Goal: Task Accomplishment & Management: Use online tool/utility

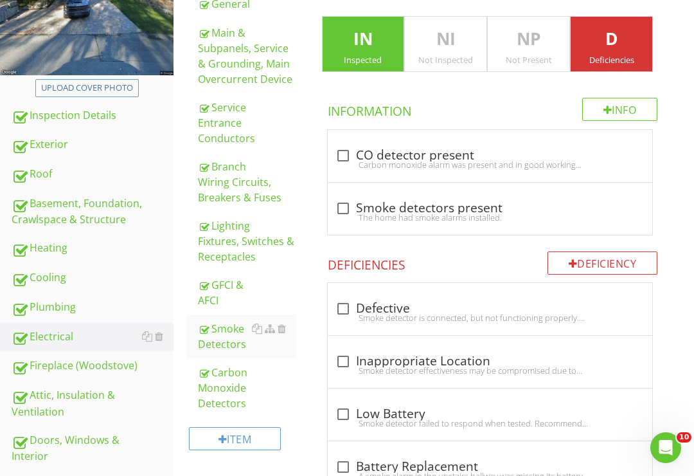
scroll to position [239, 0]
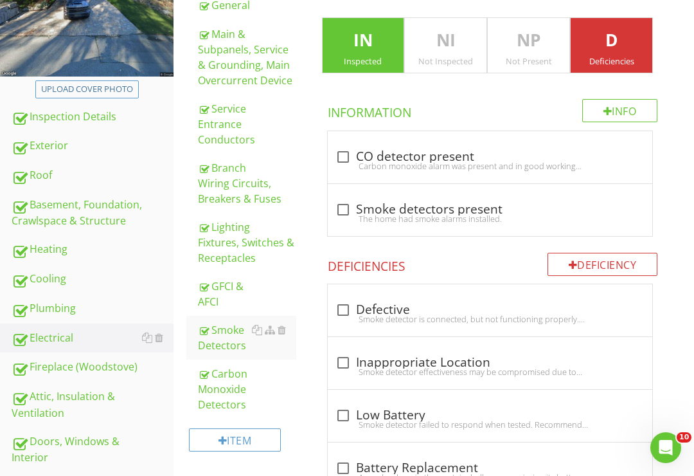
click at [231, 341] on div "Smoke Detectors" at bounding box center [247, 337] width 98 height 31
click at [235, 340] on div "Smoke Detectors" at bounding box center [247, 337] width 98 height 31
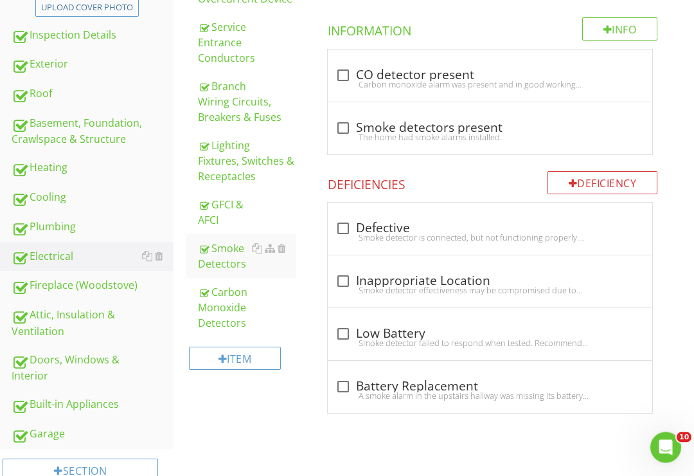
scroll to position [326, 0]
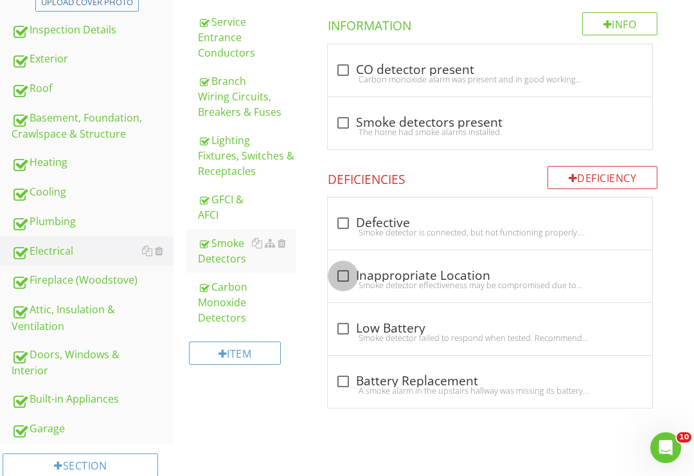
click at [345, 270] on div at bounding box center [343, 276] width 22 height 22
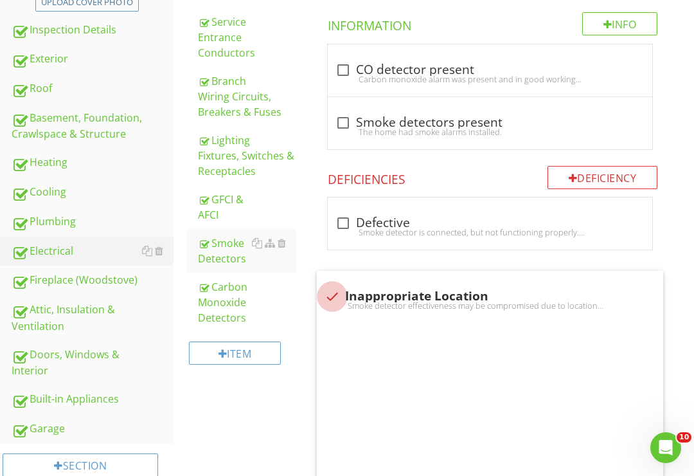
click at [346, 271] on div "check Inappropriate Location Smoke detector effectiveness may be compromised du…" at bounding box center [490, 297] width 347 height 52
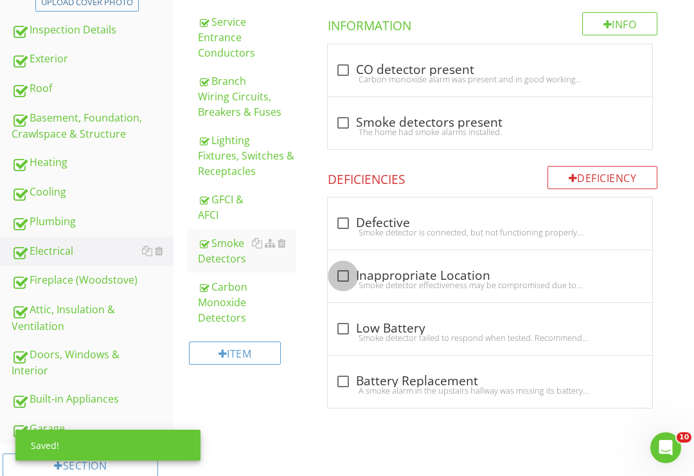
click at [345, 271] on div at bounding box center [343, 276] width 22 height 22
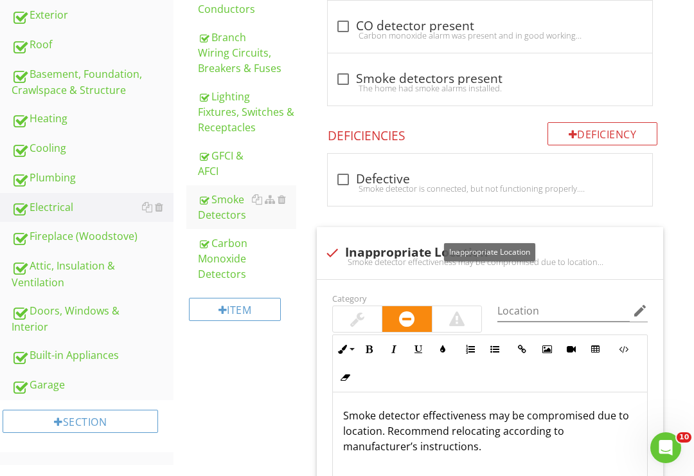
scroll to position [370, 0]
click at [342, 252] on div at bounding box center [332, 252] width 22 height 22
checkbox input "true"
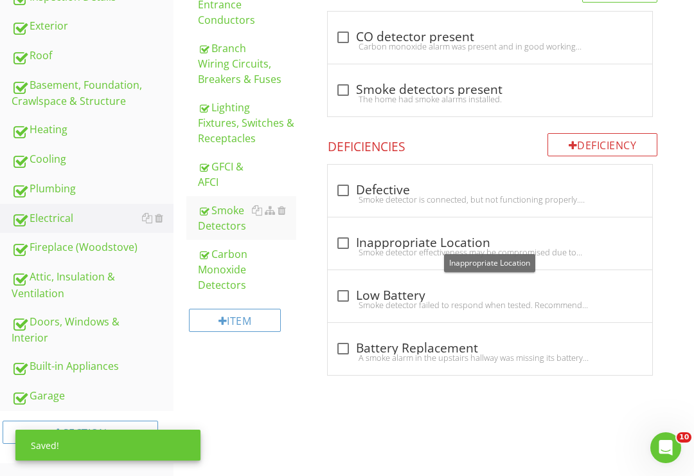
scroll to position [339, 0]
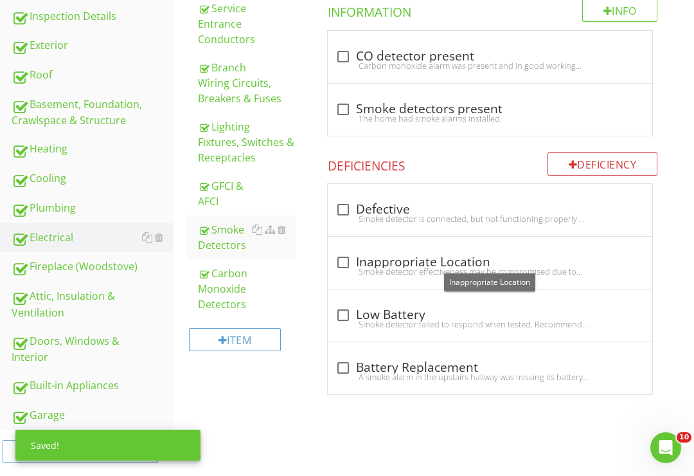
click at [582, 152] on div "Deficiency" at bounding box center [603, 163] width 111 height 23
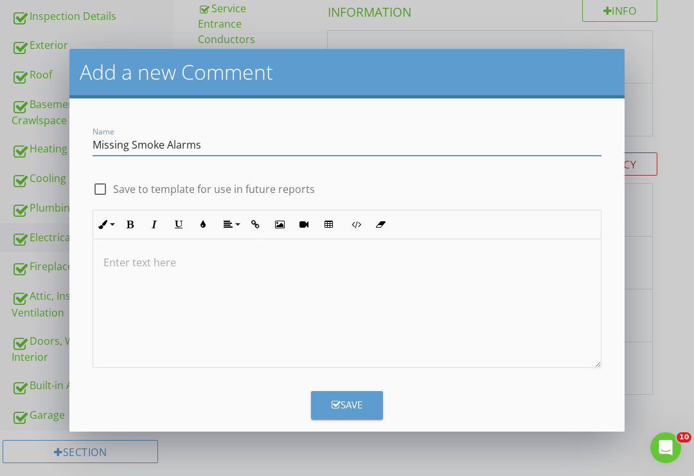
type input "Missing Smoke Alarms"
click at [174, 270] on div at bounding box center [347, 303] width 508 height 129
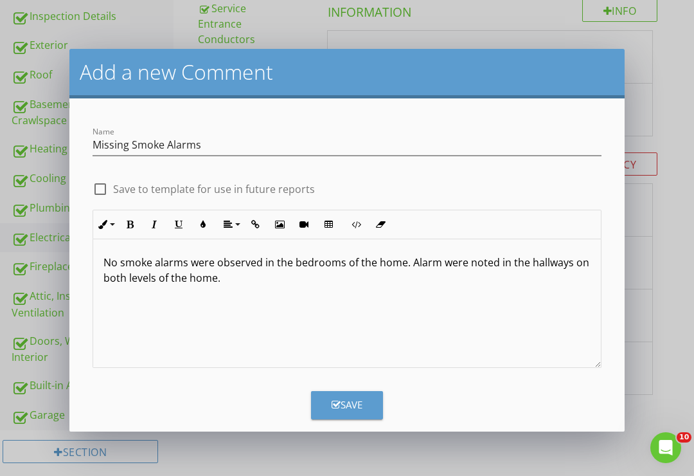
click at [438, 267] on p "No smoke alarms were observed in the bedrooms of the home. Alarm were noted in …" at bounding box center [346, 270] width 487 height 31
click at [229, 288] on div "No smoke alarms were observed in the bedrooms of the home. Alarms were noted in…" at bounding box center [347, 303] width 508 height 129
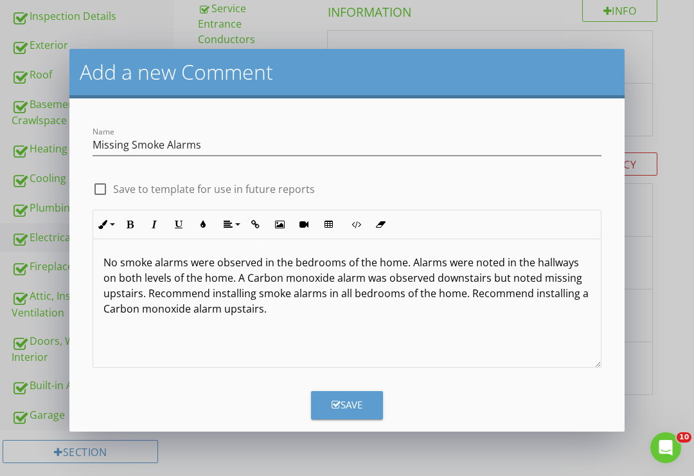
click at [366, 399] on button "Save" at bounding box center [347, 405] width 72 height 28
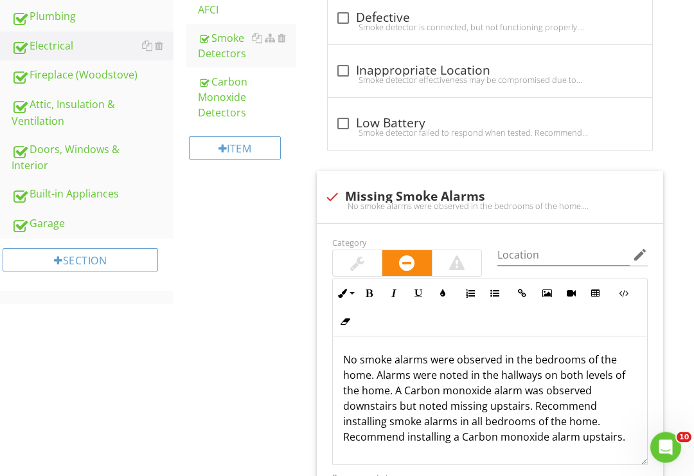
scroll to position [577, 0]
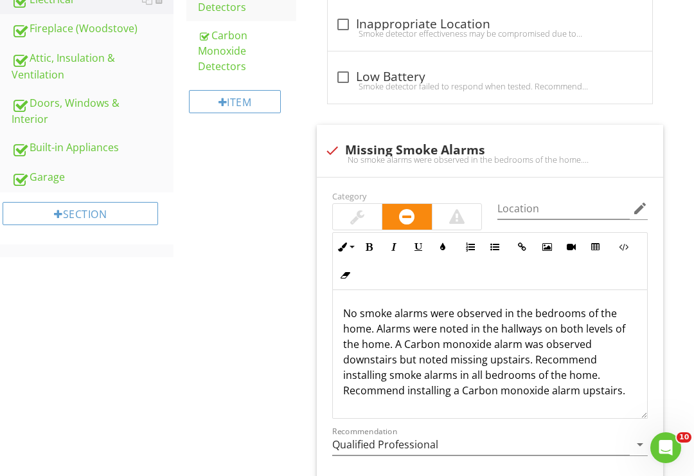
click at [531, 138] on div at bounding box center [532, 136] width 15 height 13
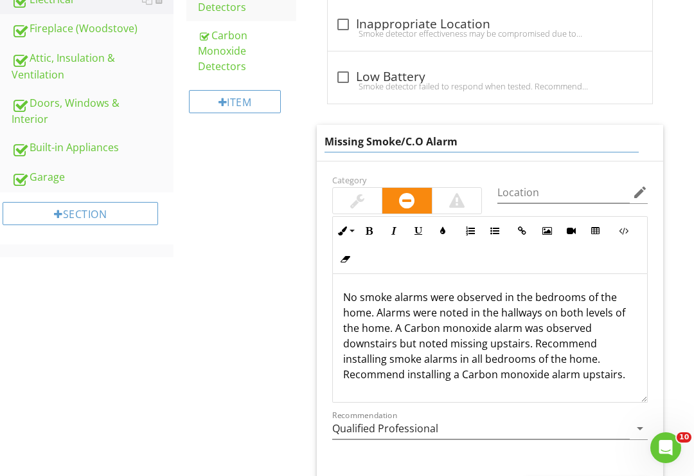
type input "Missing Smoke/C.O Alarms"
click at [557, 186] on div "Location edit" at bounding box center [573, 194] width 166 height 44
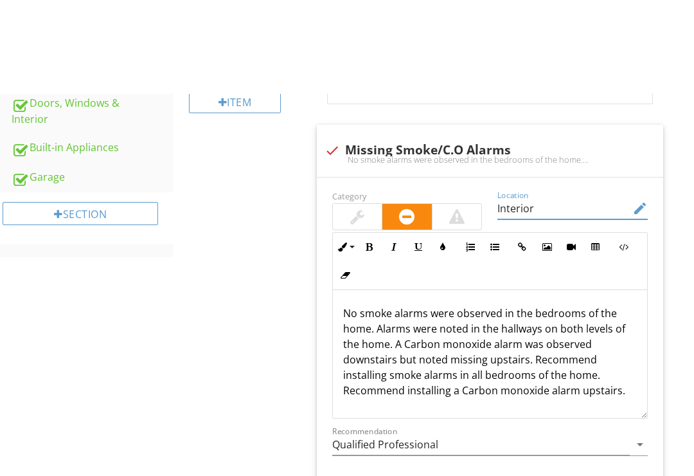
scroll to position [672, 0]
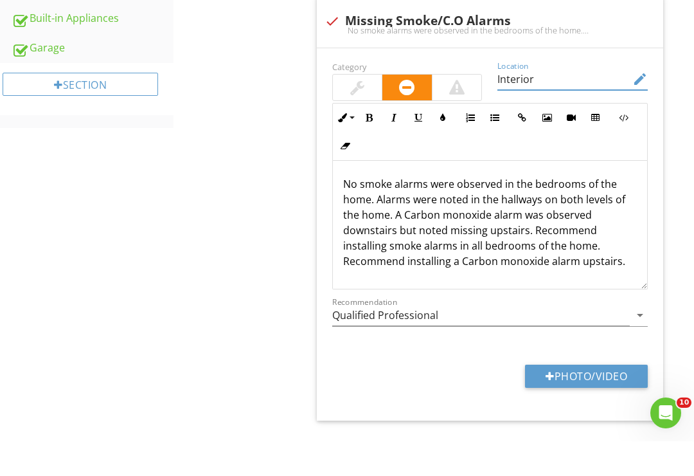
type input "Interior"
click at [400, 211] on p "No smoke alarms were observed in the bedrooms of the home. Alarms were noted in…" at bounding box center [490, 257] width 294 height 93
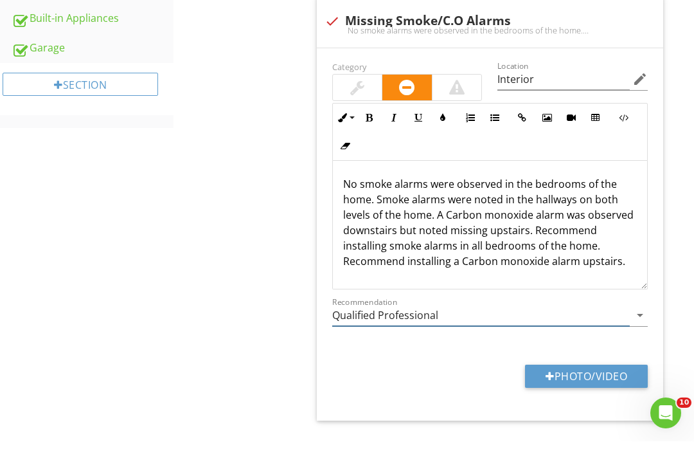
click at [629, 339] on input "Qualified Professional" at bounding box center [481, 349] width 298 height 21
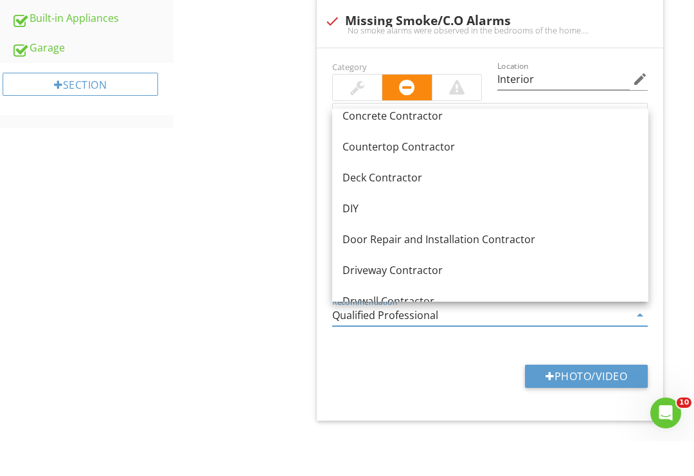
scroll to position [289, 0]
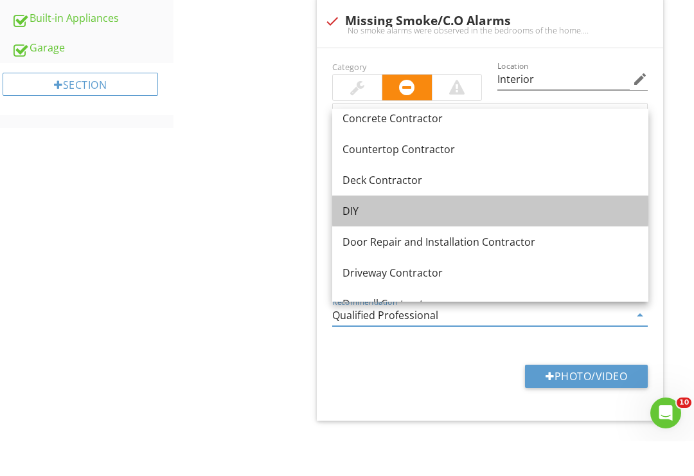
click at [393, 238] on div "DIY" at bounding box center [491, 245] width 296 height 15
type input "DIY"
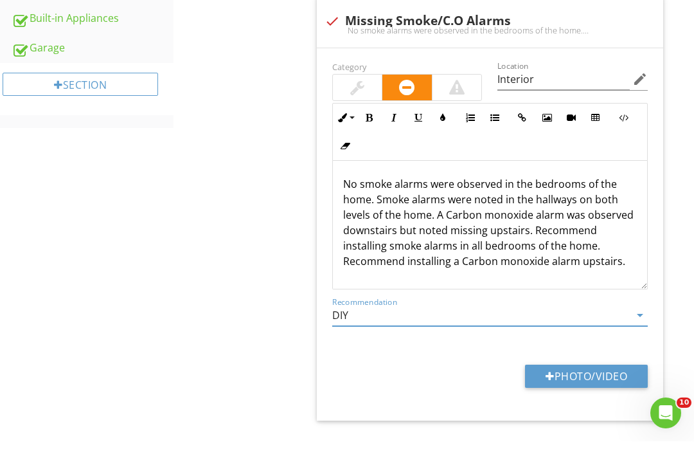
click at [628, 339] on input "DIY" at bounding box center [481, 349] width 298 height 21
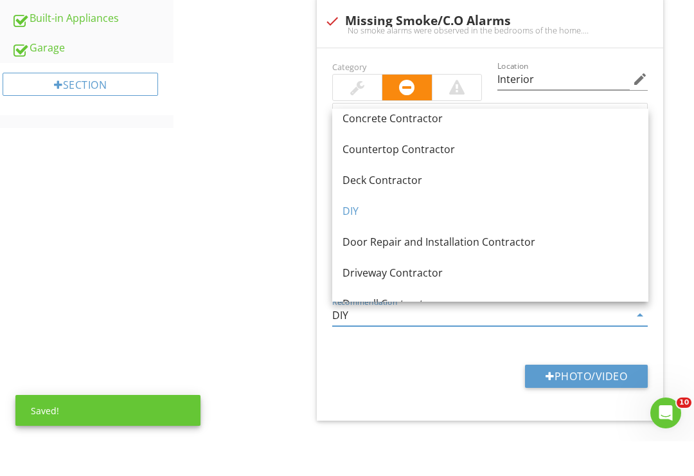
click at [419, 339] on input "DIY" at bounding box center [481, 349] width 298 height 21
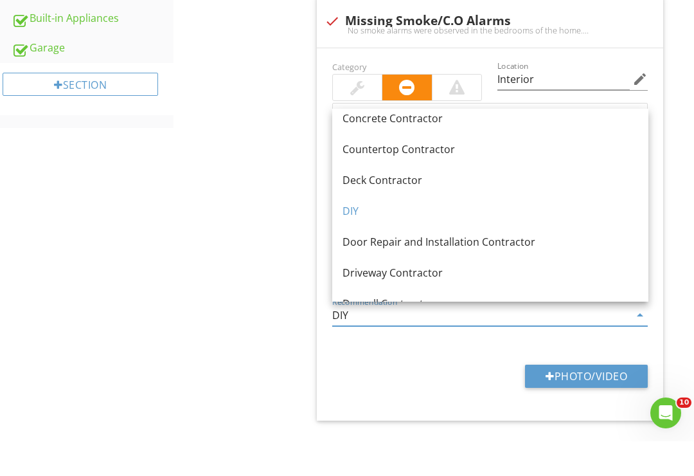
click at [240, 368] on div "Electrical Save as default order in template General Main & Subpanels, Service …" at bounding box center [434, 15] width 521 height 1091
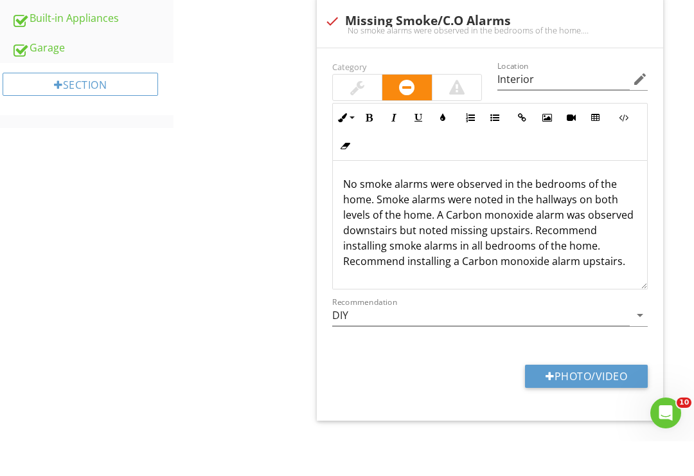
scroll to position [706, 0]
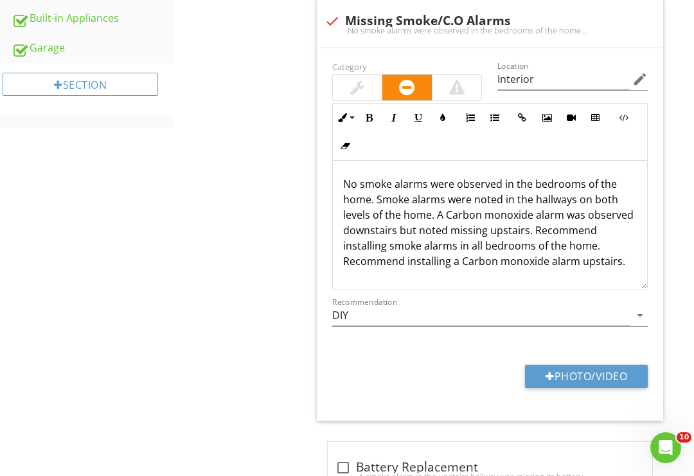
click at [590, 368] on button "Photo/Video" at bounding box center [586, 375] width 123 height 23
type input "C:\fakepath\CA79489F-CA55-4C46-9180-6B6C2AC014E5.jpeg"
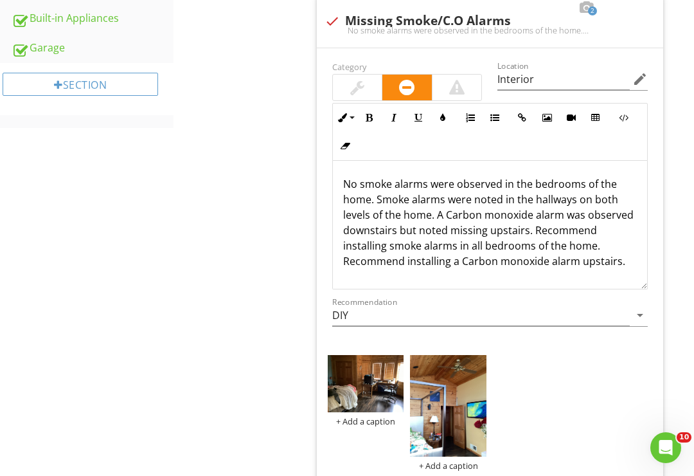
click at [460, 417] on img at bounding box center [448, 406] width 76 height 102
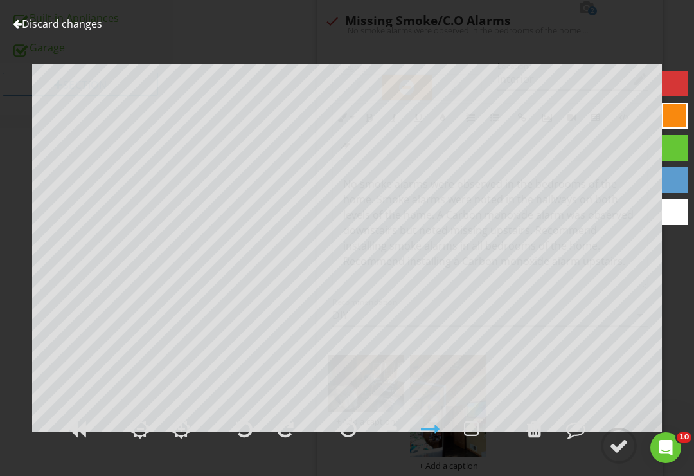
click at [540, 445] on div at bounding box center [535, 429] width 32 height 32
click at [675, 86] on div at bounding box center [675, 84] width 26 height 26
click at [619, 455] on div at bounding box center [618, 445] width 19 height 19
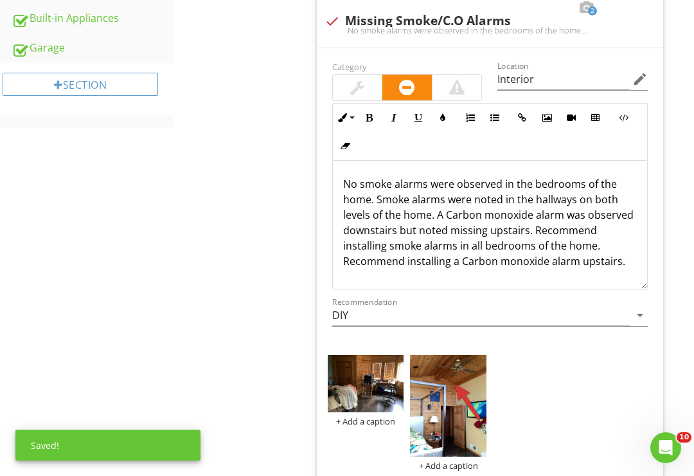
click at [385, 383] on img at bounding box center [366, 383] width 76 height 57
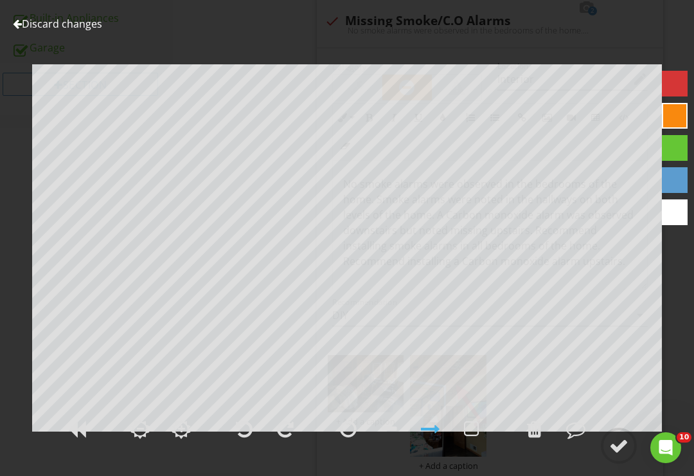
click at [540, 438] on div at bounding box center [534, 428] width 15 height 19
click at [675, 86] on div at bounding box center [675, 84] width 26 height 26
click at [620, 455] on div at bounding box center [618, 445] width 19 height 19
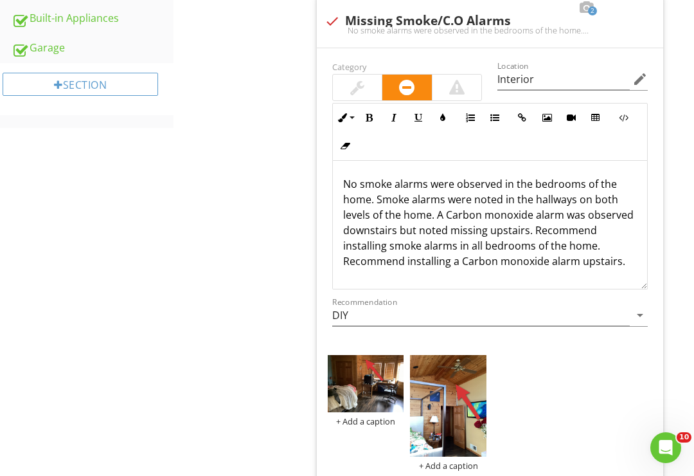
click at [526, 233] on p "No smoke alarms were observed in the bedrooms of the home. Smoke alarms were no…" at bounding box center [490, 222] width 294 height 93
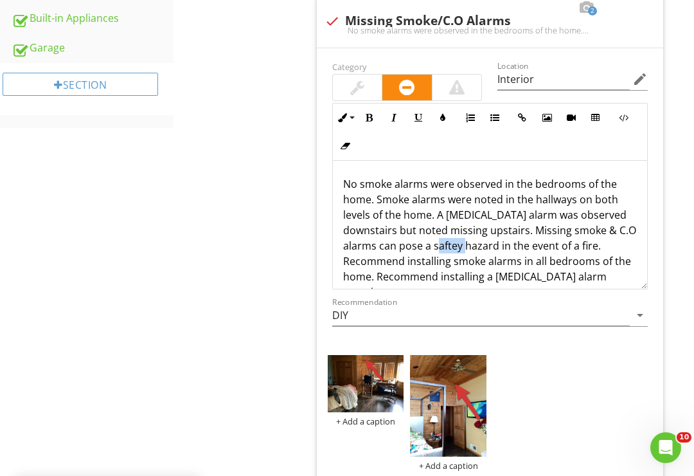
click at [457, 243] on p "No smoke alarms were observed in the bedrooms of the home. Smoke alarms were no…" at bounding box center [490, 237] width 294 height 123
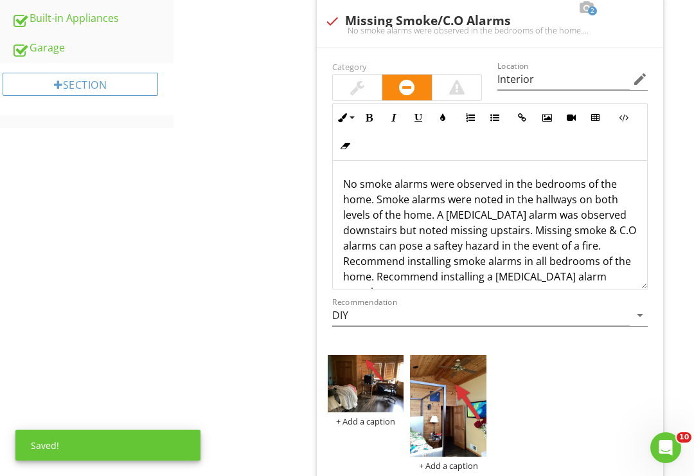
click at [402, 244] on p "No smoke alarms were observed in the bedrooms of the home. Smoke alarms were no…" at bounding box center [490, 237] width 294 height 123
click at [420, 213] on p "No smoke alarms were observed in the bedrooms of the home. Smoke alarms were no…" at bounding box center [490, 237] width 294 height 123
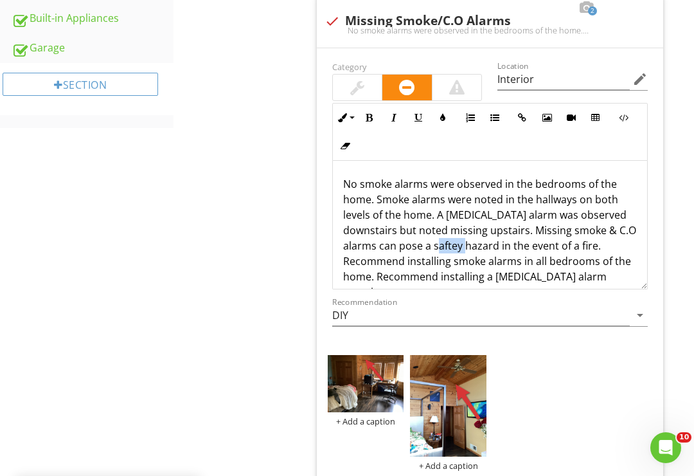
click at [449, 247] on p "No smoke alarms were observed in the bedrooms of the home. Smoke alarms were no…" at bounding box center [490, 237] width 294 height 123
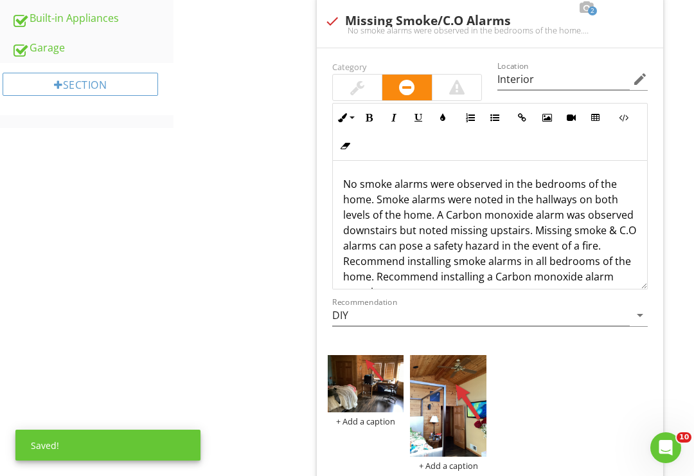
click at [627, 267] on p "No smoke alarms were observed in the bedrooms of the home. Smoke alarms were no…" at bounding box center [490, 237] width 294 height 123
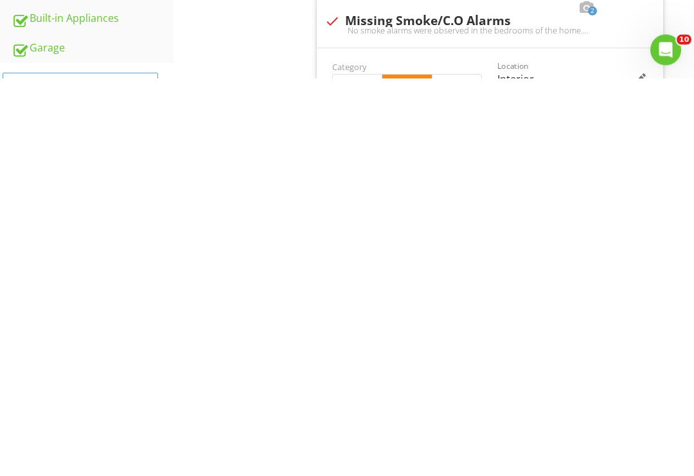
scroll to position [308, 0]
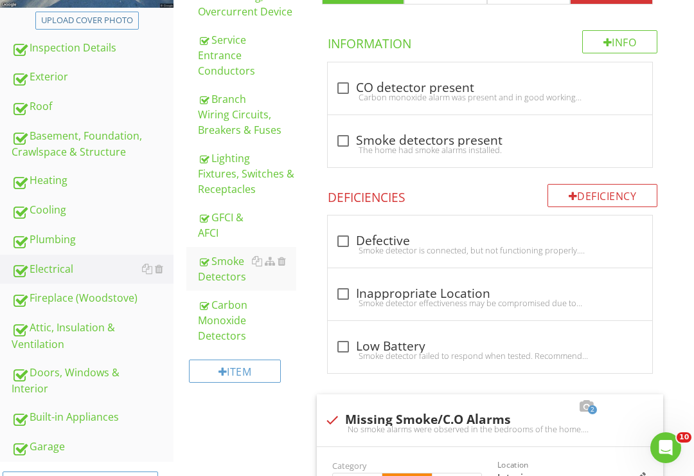
click at [288, 301] on div "Carbon Monoxide Detectors" at bounding box center [247, 320] width 98 height 46
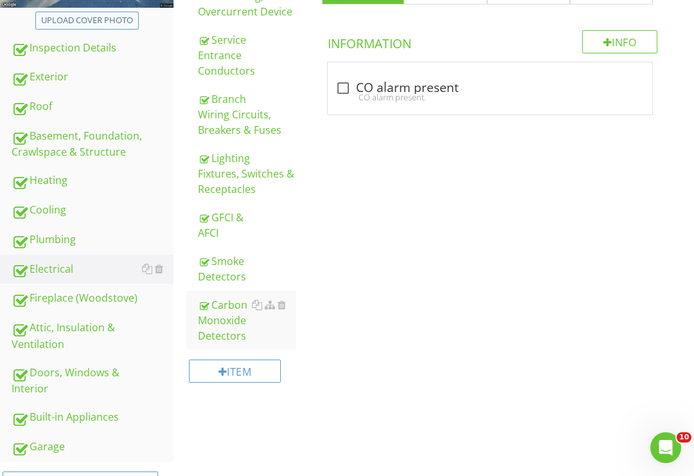
click at [285, 303] on div at bounding box center [282, 305] width 8 height 10
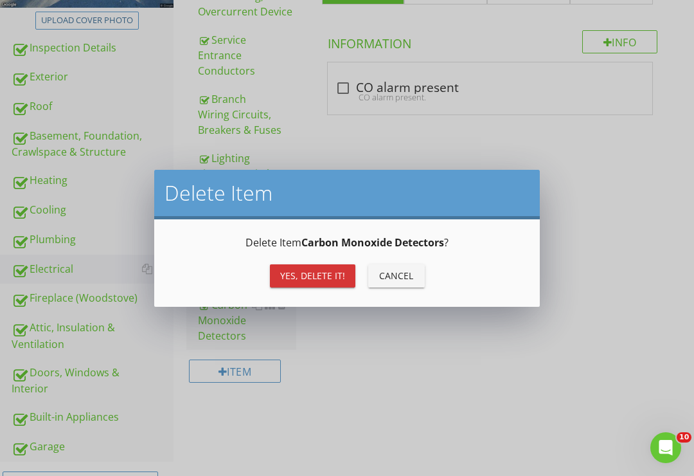
click at [332, 278] on div "Yes, Delete it!" at bounding box center [312, 275] width 65 height 13
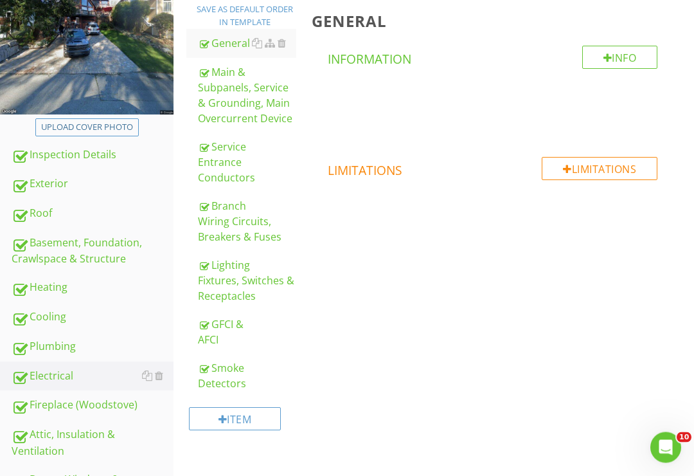
scroll to position [201, 0]
click at [217, 377] on div "Smoke Detectors" at bounding box center [247, 375] width 98 height 31
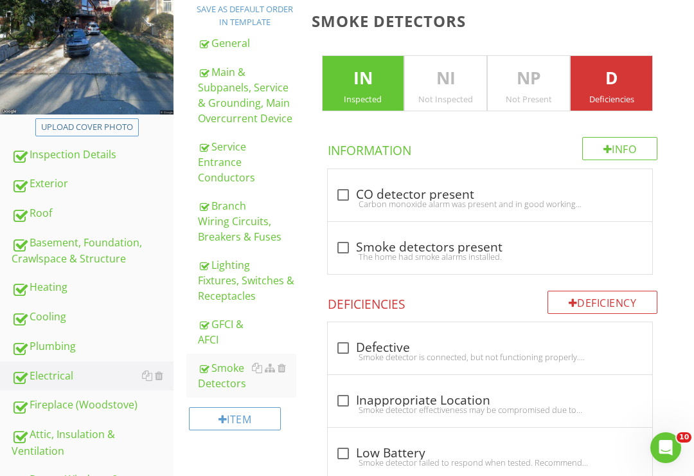
click at [474, 21] on h3 "Smoke Detectors" at bounding box center [493, 20] width 363 height 17
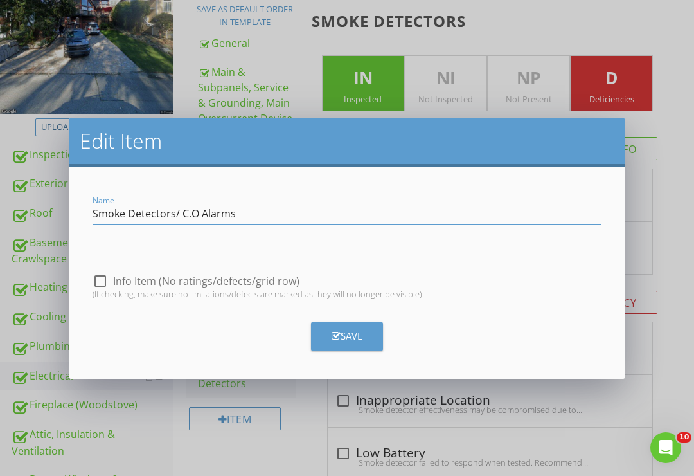
type input "Smoke Detectors/ C.O Alarms"
click at [359, 332] on div "Save" at bounding box center [347, 335] width 31 height 15
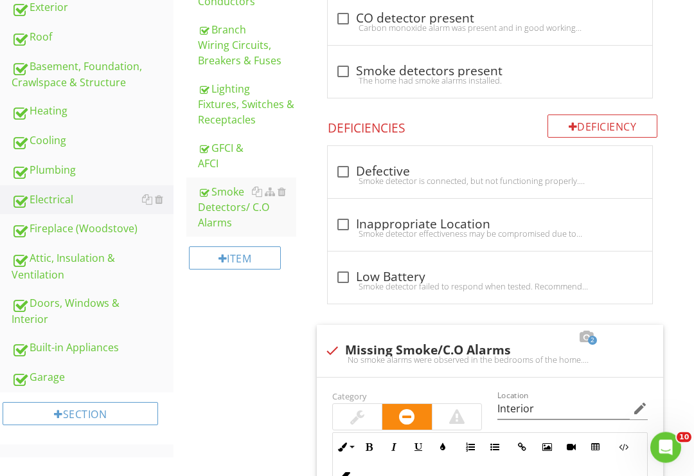
scroll to position [377, 0]
click at [49, 270] on div "Attic, Insulation & Ventilation" at bounding box center [93, 266] width 162 height 32
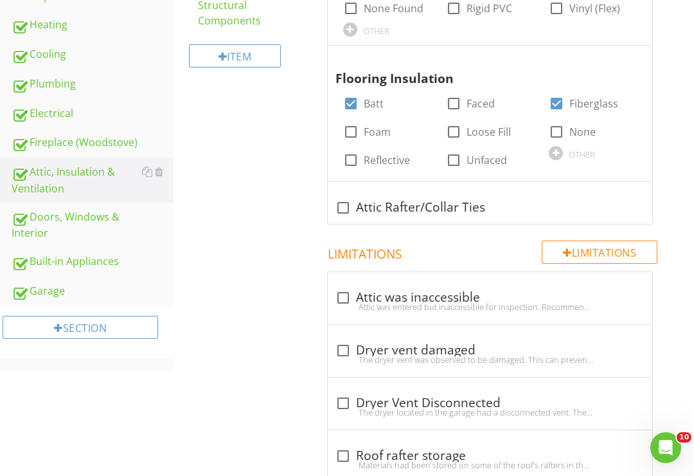
scroll to position [462, 0]
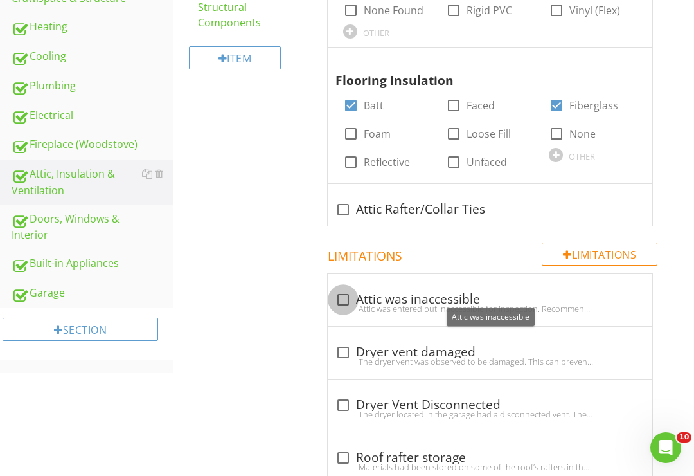
click at [344, 296] on div at bounding box center [343, 300] width 22 height 22
checkbox input "true"
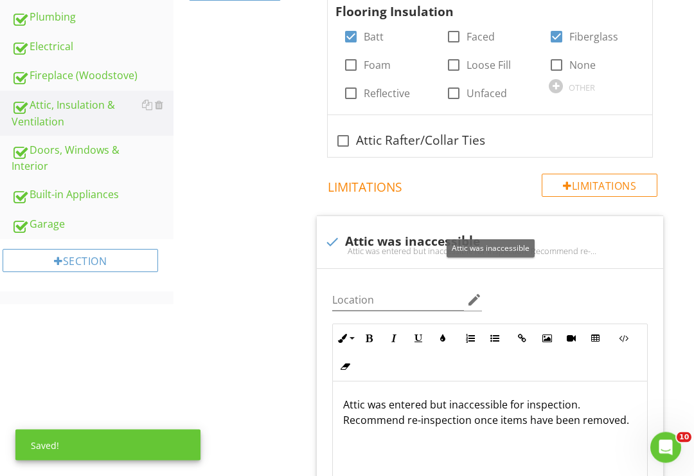
scroll to position [530, 0]
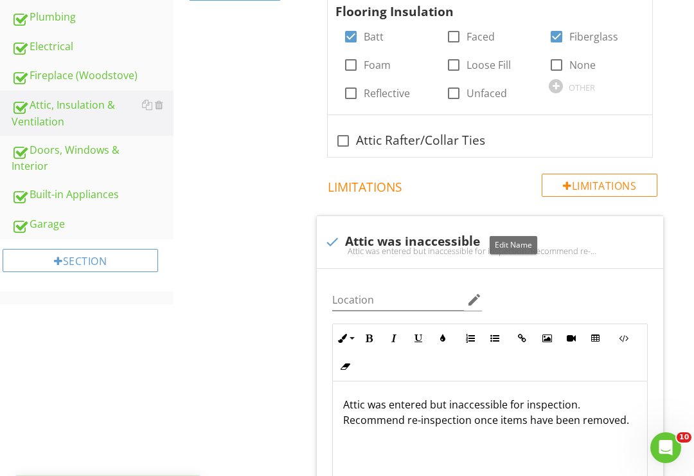
click at [517, 228] on div at bounding box center [514, 228] width 15 height 13
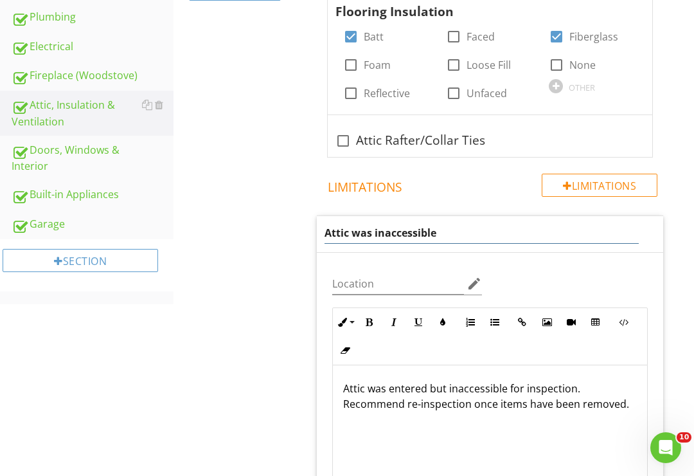
scroll to position [530, 0]
click at [365, 228] on input "Attic was inaccessible" at bounding box center [482, 233] width 315 height 21
type input "Attic inaccessible"
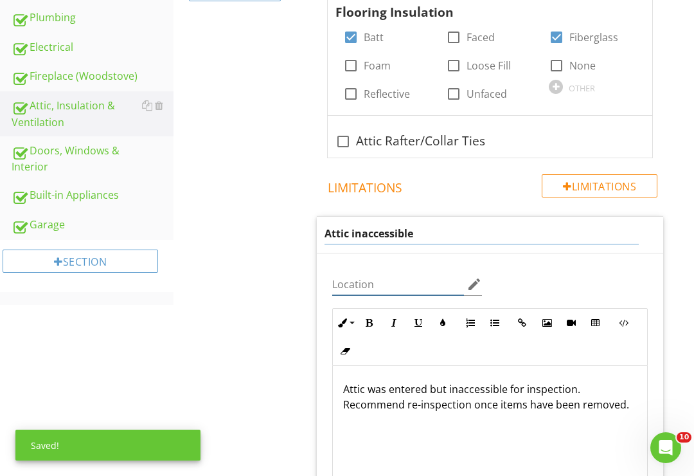
click at [375, 271] on div "Location edit Inline Style XLarge Large Normal Small Light Small/Light Bold Ita…" at bounding box center [490, 414] width 347 height 323
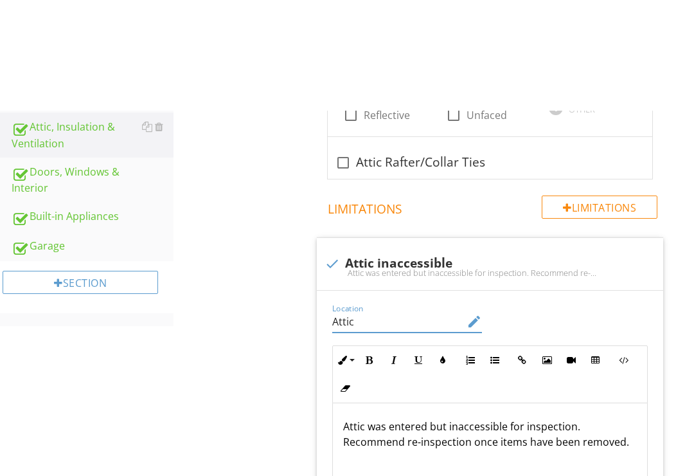
scroll to position [636, 0]
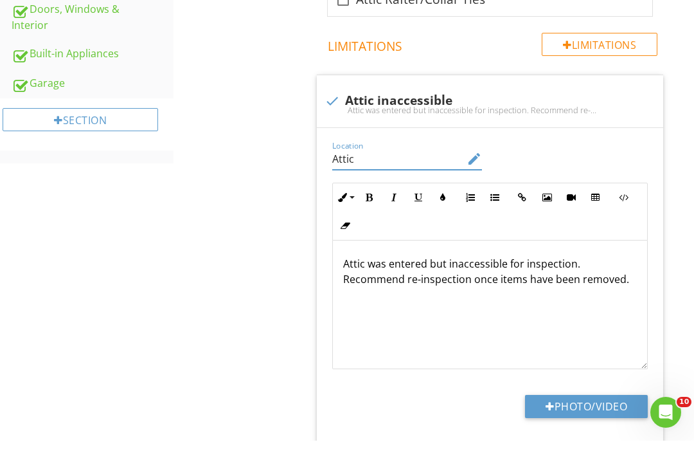
type input "Attic"
click at [444, 291] on p "Attic was entered but inaccessible for inspection. Recommend re-inspection once…" at bounding box center [490, 306] width 294 height 31
click at [422, 129] on div "check Attic inaccessible" at bounding box center [491, 136] width 332 height 15
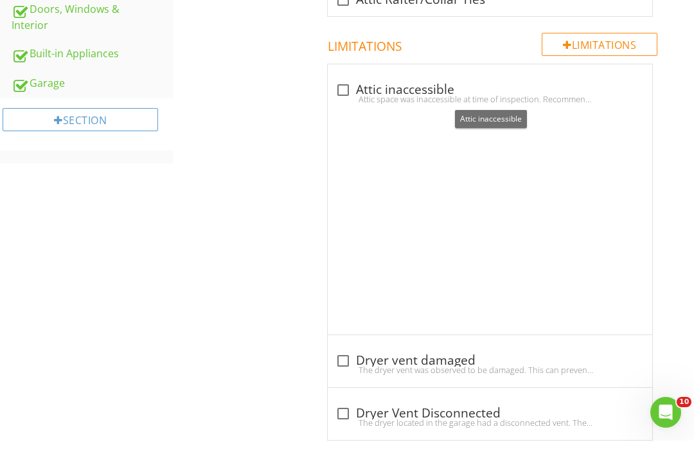
scroll to position [477, 0]
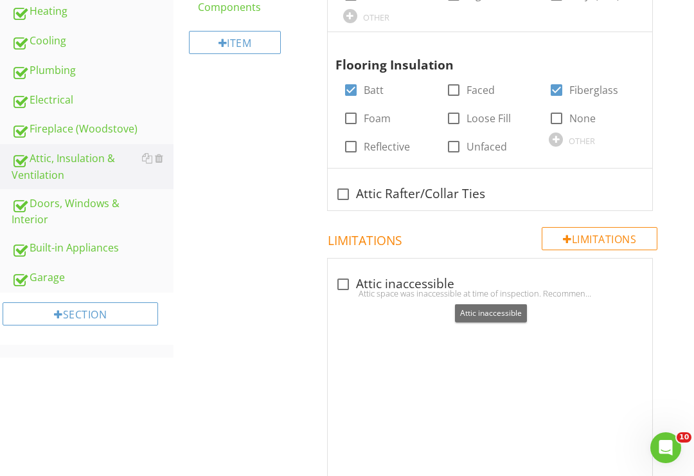
click at [413, 292] on div "Attic space was inaccessible at time of inspection. Recommend re-inspection onc…" at bounding box center [491, 293] width 310 height 10
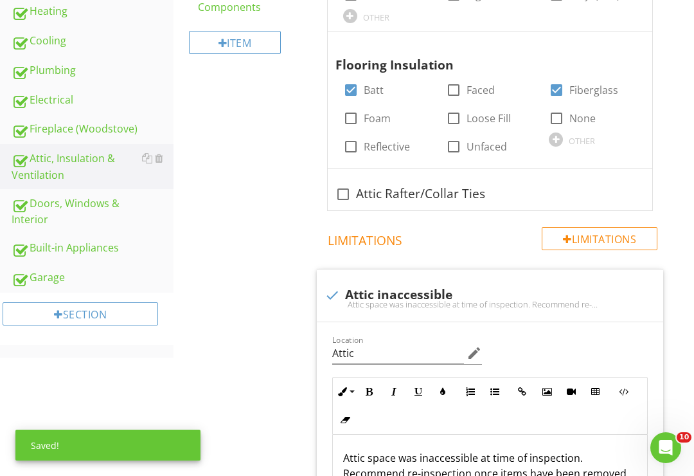
click at [418, 278] on div "check Attic inaccessible Attic space was inaccessible at time of inspection. Re…" at bounding box center [490, 295] width 347 height 52
checkbox input "false"
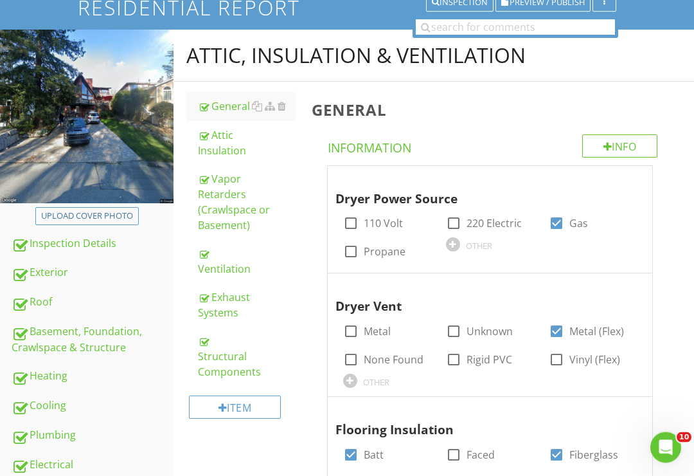
scroll to position [112, 0]
click at [222, 145] on div "Attic Insulation" at bounding box center [247, 142] width 98 height 31
click at [236, 137] on div "Attic Insulation" at bounding box center [247, 142] width 98 height 31
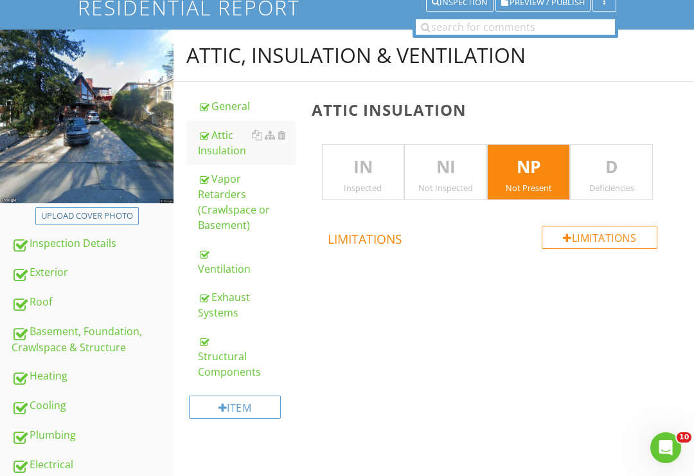
click at [220, 206] on div "Vapor Retarders (Crawlspace or Basement)" at bounding box center [247, 202] width 98 height 62
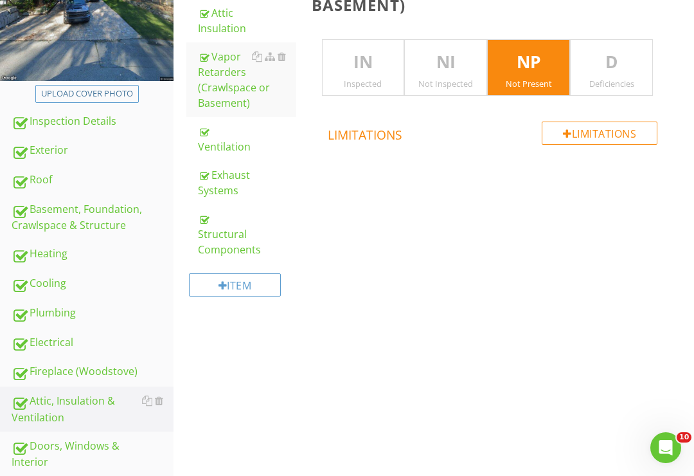
scroll to position [228, 0]
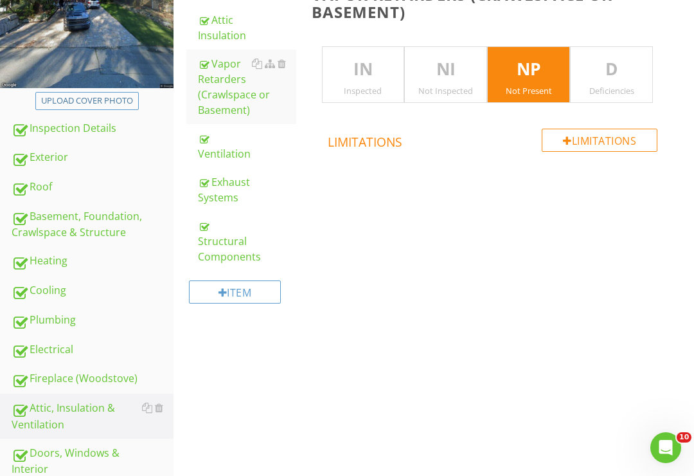
click at [215, 250] on div "Structural Components" at bounding box center [247, 241] width 98 height 46
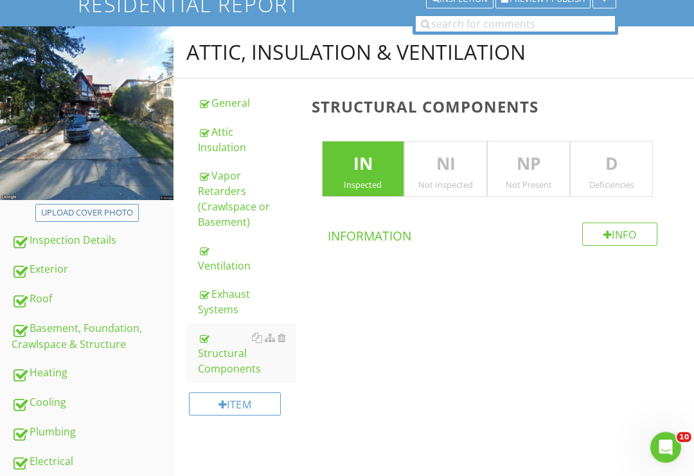
scroll to position [103, 0]
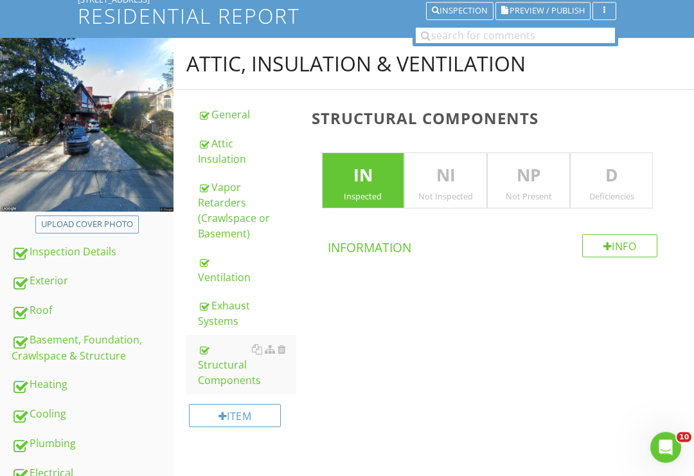
click at [536, 170] on p "NP" at bounding box center [529, 176] width 82 height 26
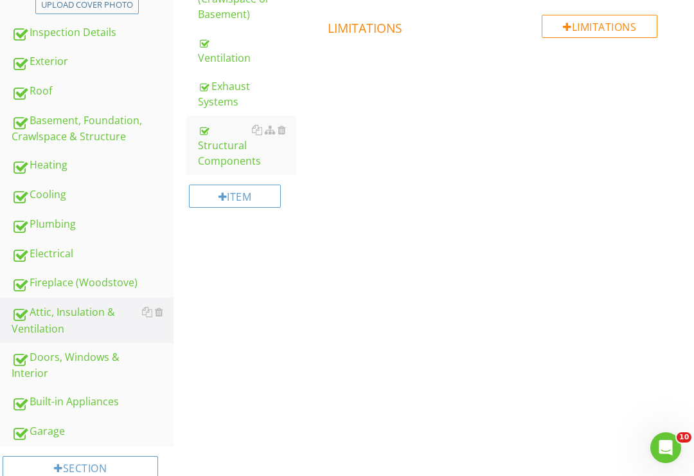
scroll to position [312, 0]
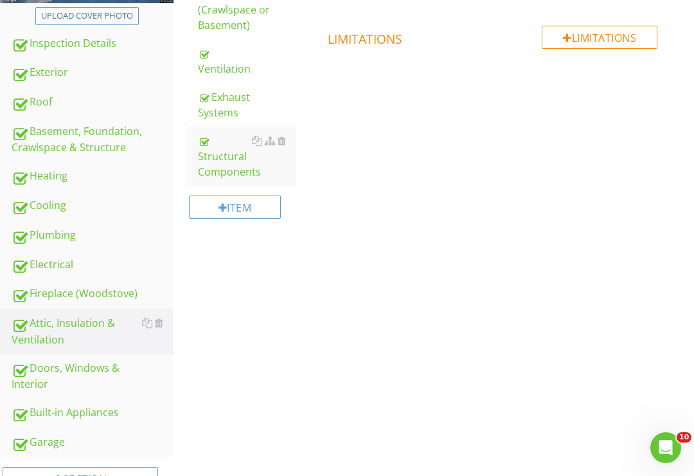
click at [52, 291] on div "Fireplace (Woodstove)" at bounding box center [93, 293] width 162 height 17
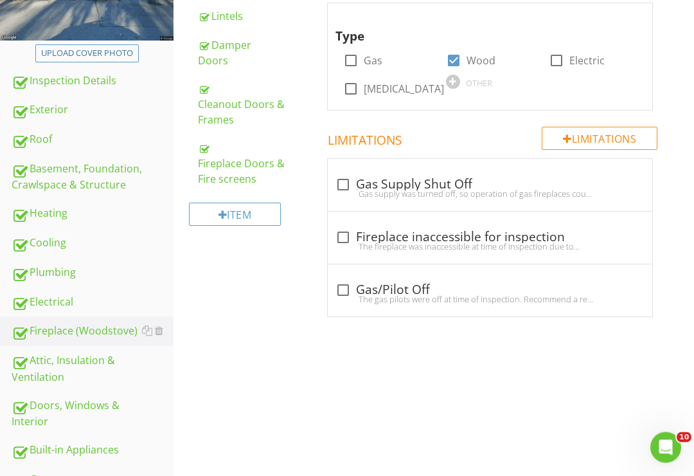
scroll to position [275, 0]
click at [73, 409] on div "Doors, Windows & Interior" at bounding box center [93, 413] width 162 height 32
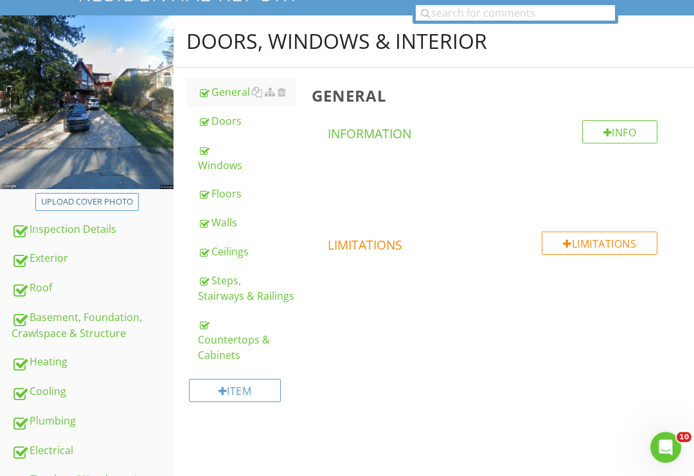
scroll to position [127, 0]
click at [222, 249] on div "Ceilings" at bounding box center [247, 251] width 98 height 15
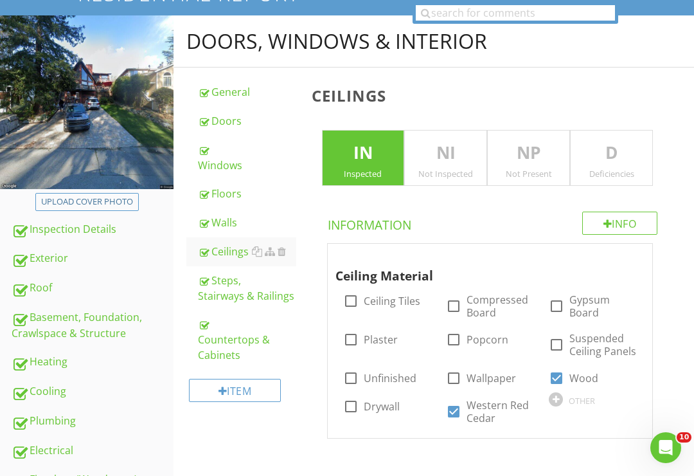
click at [613, 154] on p "D" at bounding box center [612, 153] width 82 height 26
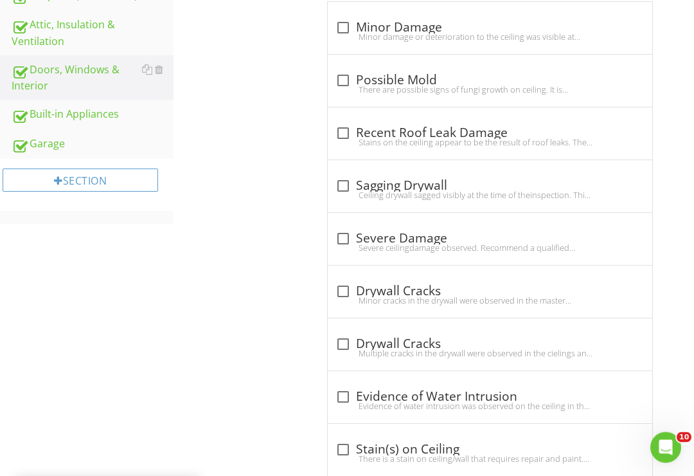
scroll to position [611, 0]
click at [352, 125] on div at bounding box center [343, 133] width 22 height 22
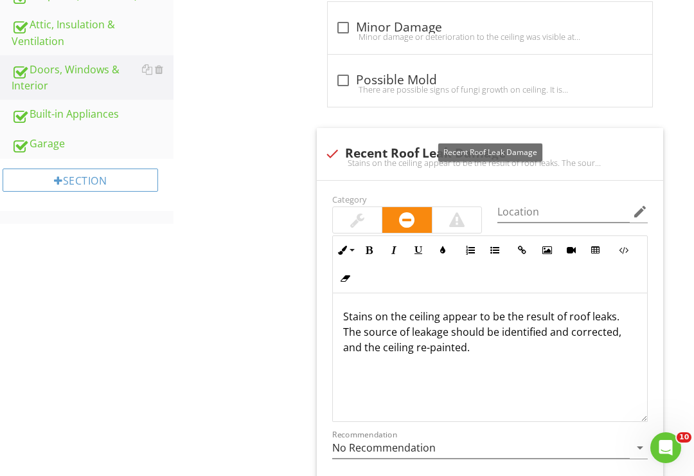
click at [370, 152] on div "check Recent Roof Leak Damage" at bounding box center [491, 153] width 332 height 15
checkbox input "true"
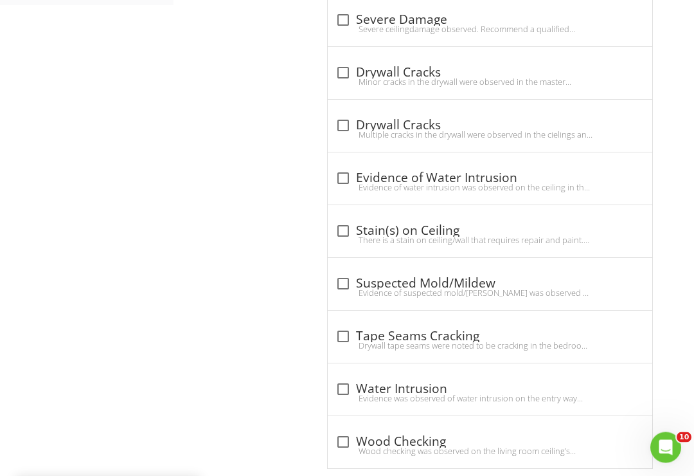
scroll to position [830, 0]
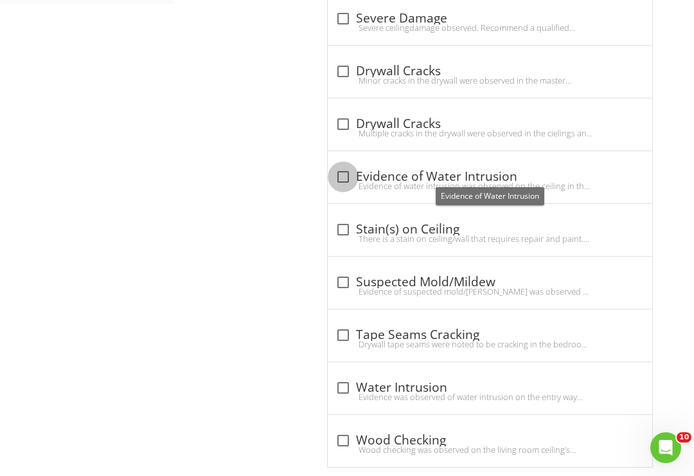
click at [344, 175] on div at bounding box center [343, 177] width 22 height 22
checkbox input "true"
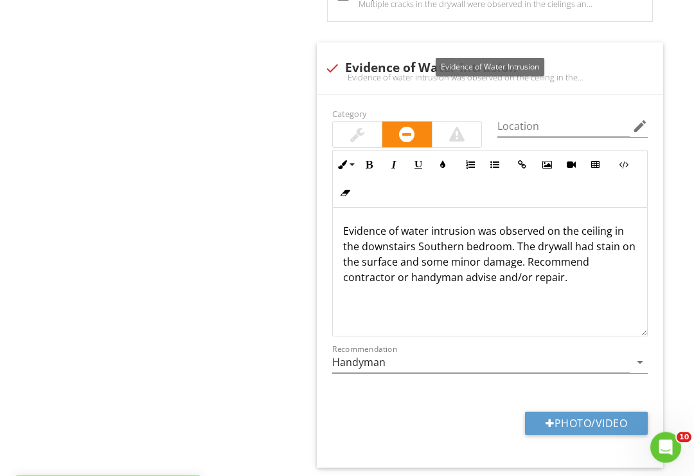
scroll to position [960, 0]
click at [535, 119] on input "Location" at bounding box center [564, 126] width 132 height 21
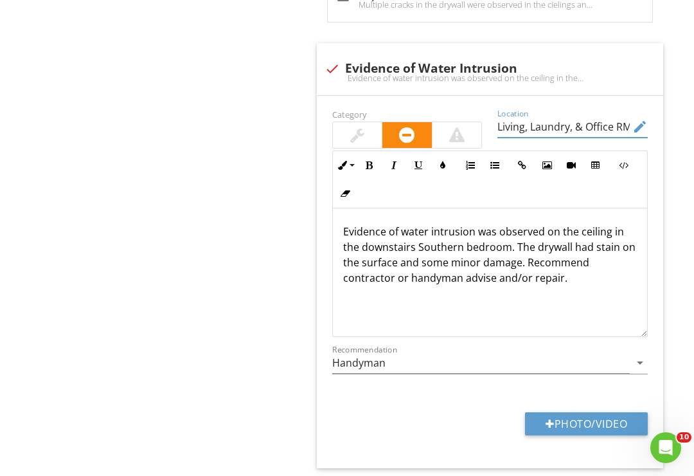
type input "Living, Laundry, & Office RMs"
click at [511, 245] on p "Evidence of water intrusion was observed on the ceiling in the downstairs South…" at bounding box center [490, 255] width 294 height 62
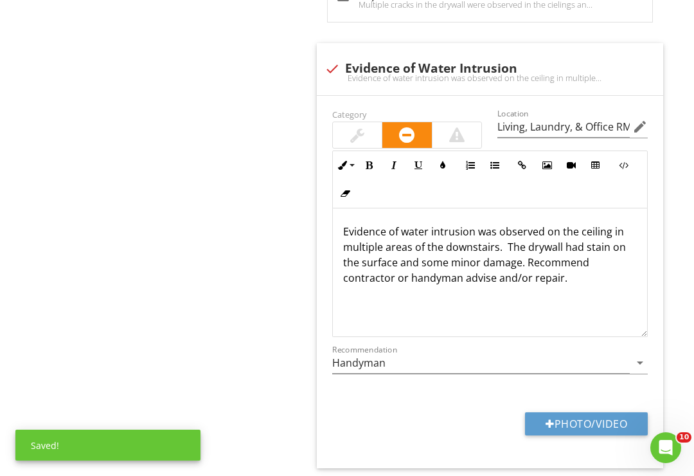
click at [571, 281] on p "Evidence of water intrusion was observed on the ceiling in multiple areas of th…" at bounding box center [490, 255] width 294 height 62
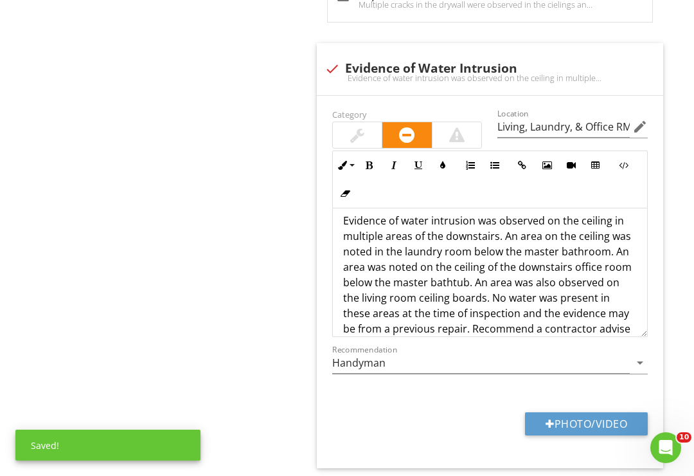
scroll to position [26, 0]
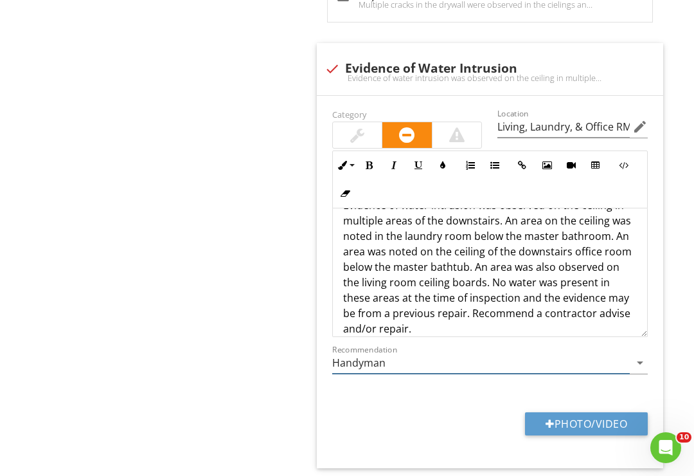
click at [629, 352] on input "Handyman" at bounding box center [481, 362] width 298 height 21
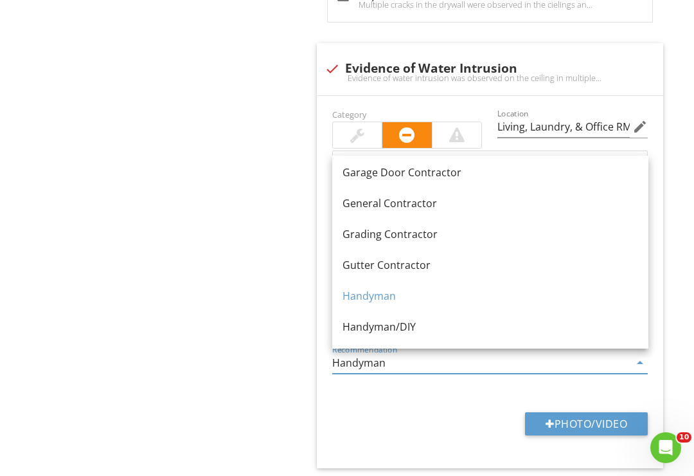
scroll to position [705, 0]
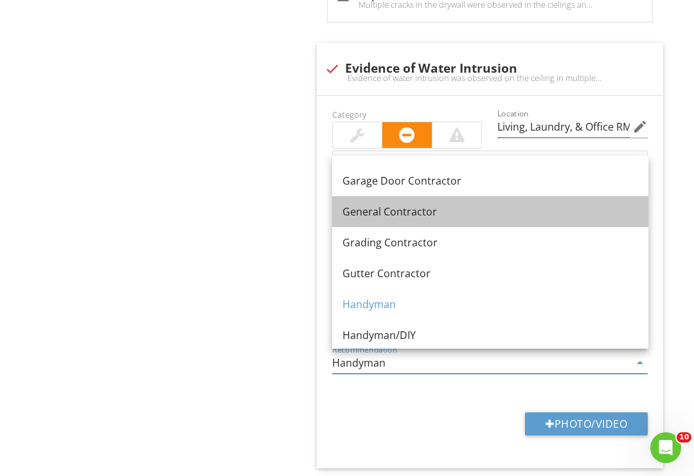
click at [445, 216] on div "General Contractor" at bounding box center [491, 211] width 296 height 15
type input "General Contractor"
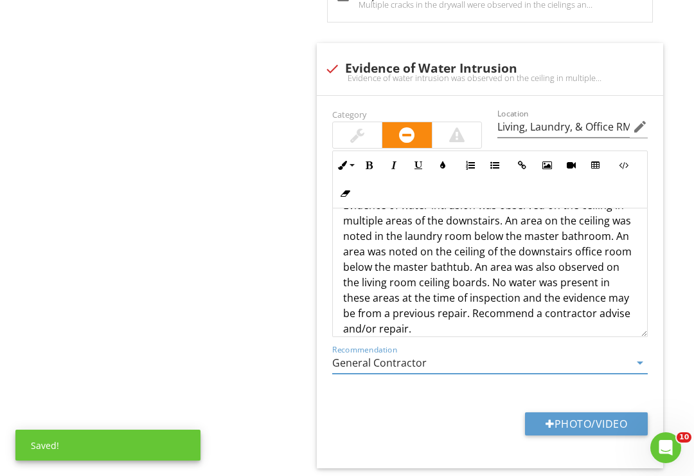
click at [576, 415] on button "Photo/Video" at bounding box center [586, 423] width 123 height 23
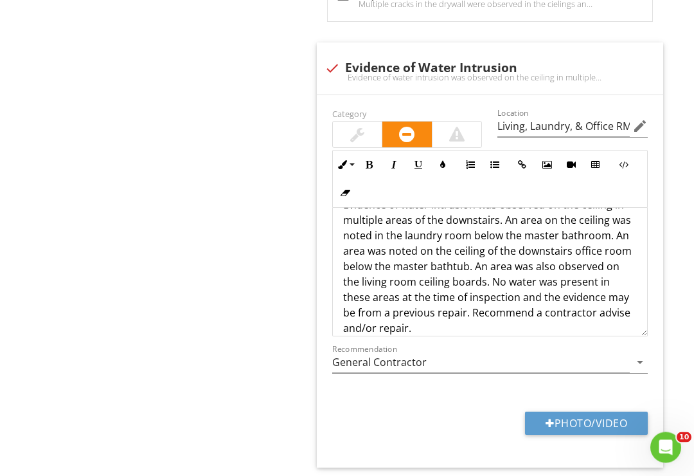
scroll to position [960, 0]
type input "C:\fakepath\FF0A42F4-8AA9-48DA-8373-7D9152ACFF3A.jpeg"
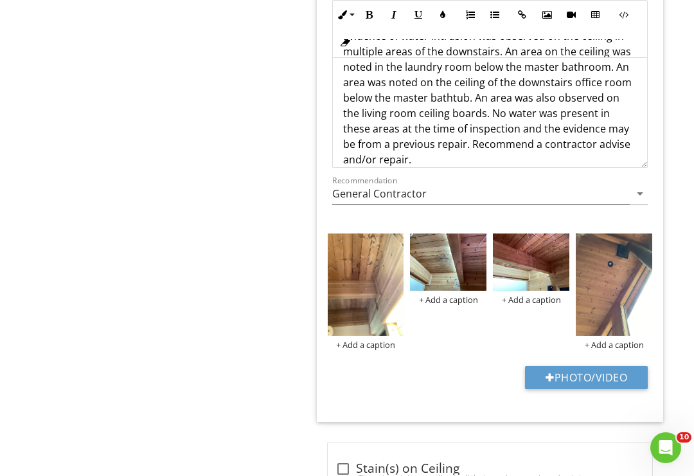
scroll to position [1131, 0]
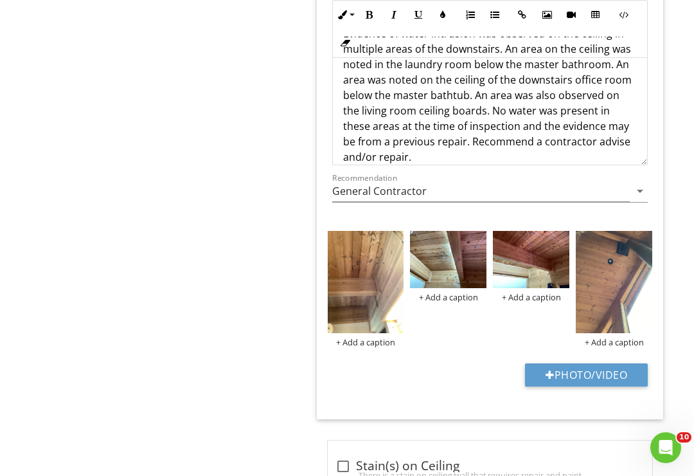
click at [612, 301] on img at bounding box center [614, 282] width 76 height 102
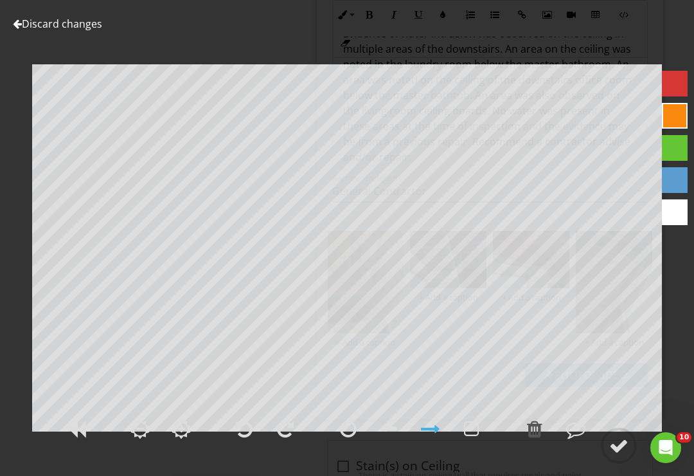
click at [351, 438] on div at bounding box center [348, 428] width 17 height 19
click at [624, 455] on div at bounding box center [618, 445] width 19 height 19
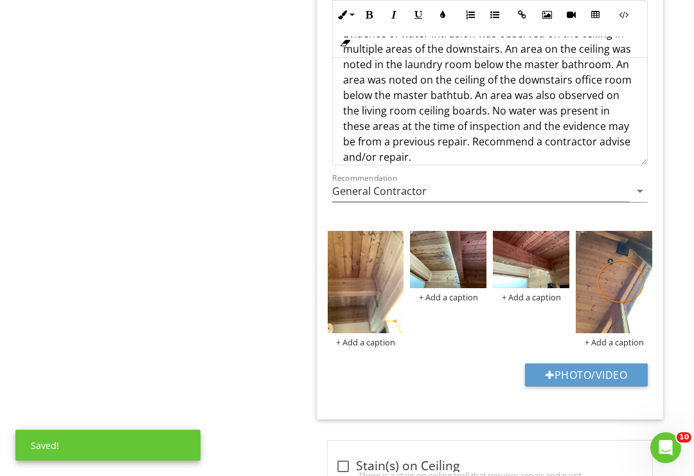
click at [540, 262] on img at bounding box center [531, 259] width 76 height 57
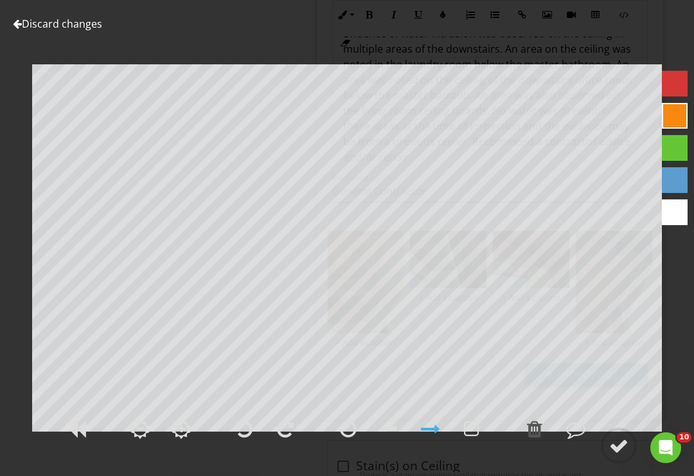
click at [355, 438] on div at bounding box center [348, 428] width 17 height 19
click at [622, 455] on div at bounding box center [618, 445] width 19 height 19
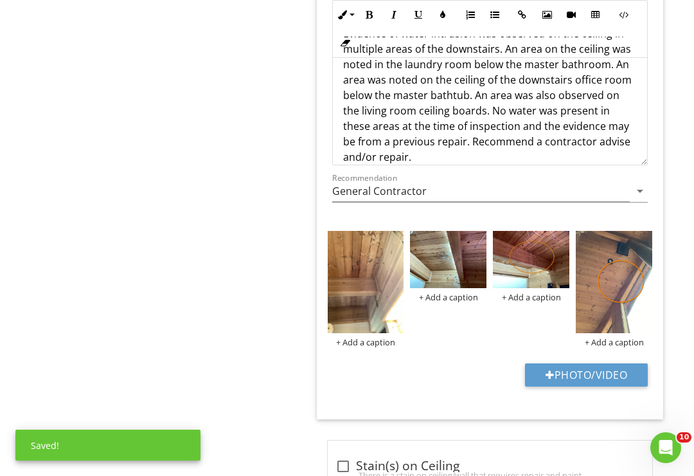
click at [445, 269] on img at bounding box center [448, 259] width 76 height 57
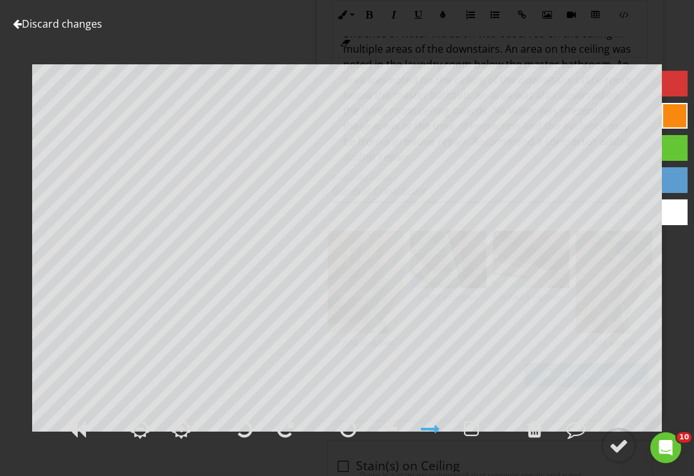
click at [626, 455] on div at bounding box center [618, 445] width 19 height 19
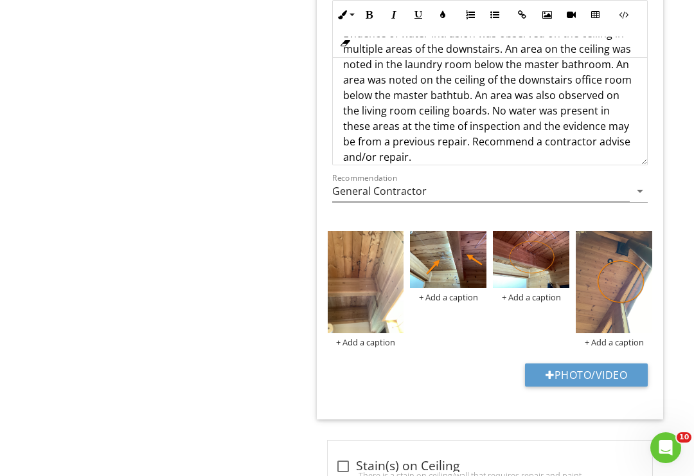
click at [0, 0] on div at bounding box center [0, 0] width 0 height 0
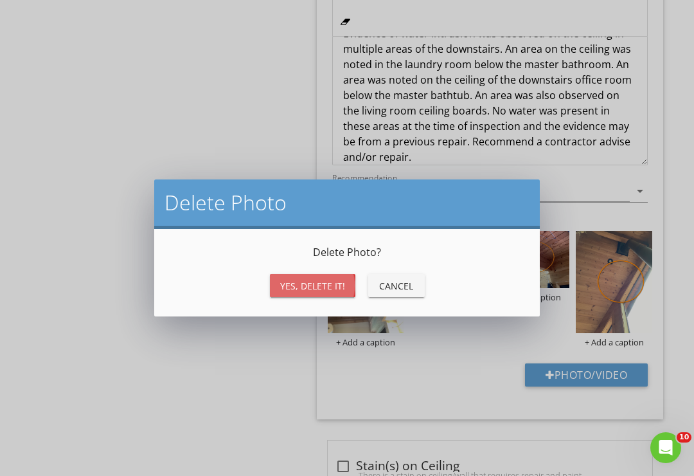
click at [321, 288] on div "Yes, Delete it!" at bounding box center [312, 285] width 65 height 13
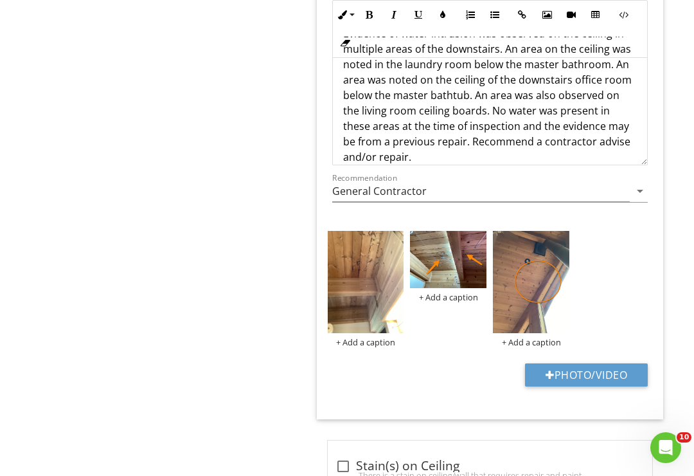
click at [373, 301] on img at bounding box center [366, 282] width 76 height 102
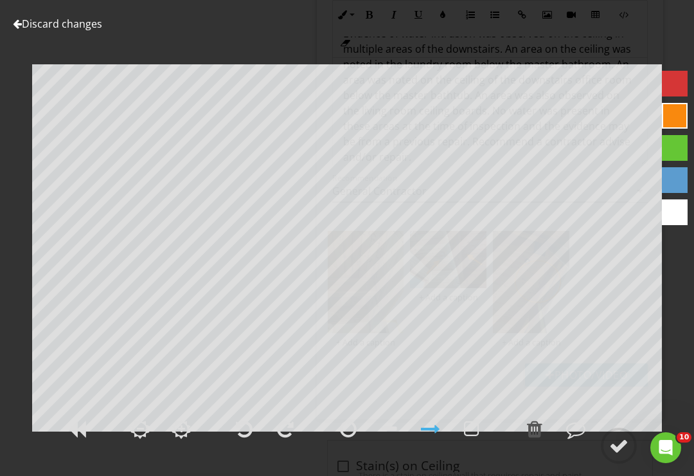
click at [352, 438] on div at bounding box center [348, 428] width 17 height 19
click at [539, 438] on div at bounding box center [534, 428] width 15 height 19
click at [434, 438] on div at bounding box center [430, 428] width 19 height 19
click at [542, 438] on div at bounding box center [534, 428] width 15 height 19
click at [539, 438] on div at bounding box center [534, 428] width 15 height 19
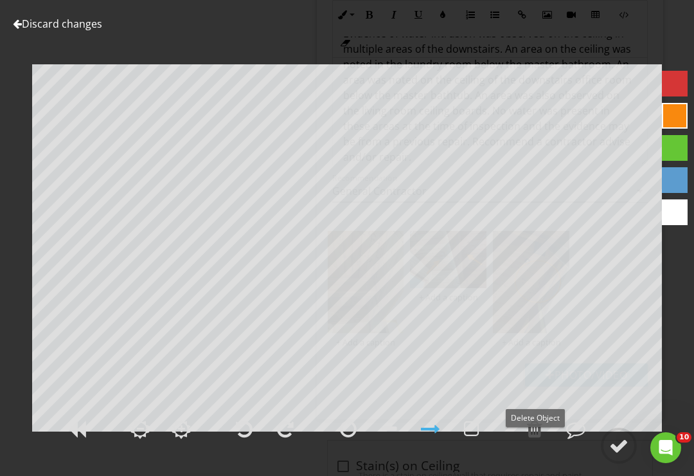
click at [351, 438] on div at bounding box center [348, 428] width 17 height 19
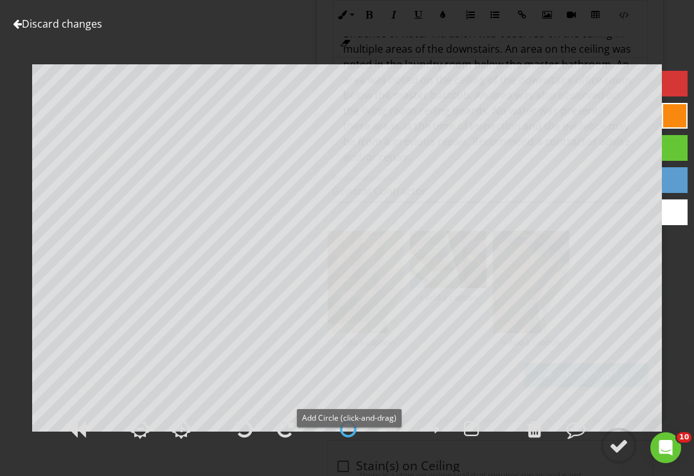
click at [539, 438] on div at bounding box center [534, 428] width 15 height 19
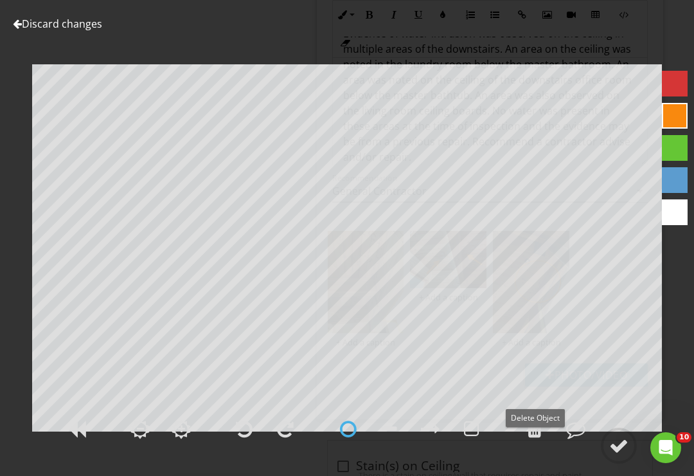
click at [537, 438] on div at bounding box center [534, 428] width 15 height 19
click at [433, 438] on div at bounding box center [430, 428] width 19 height 19
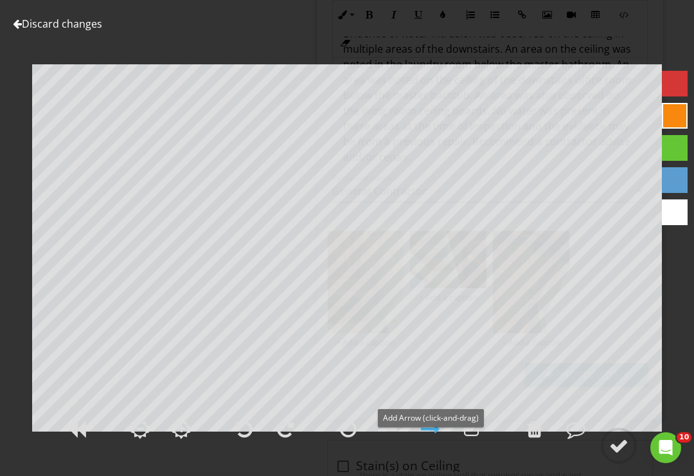
click at [543, 438] on div at bounding box center [534, 428] width 15 height 19
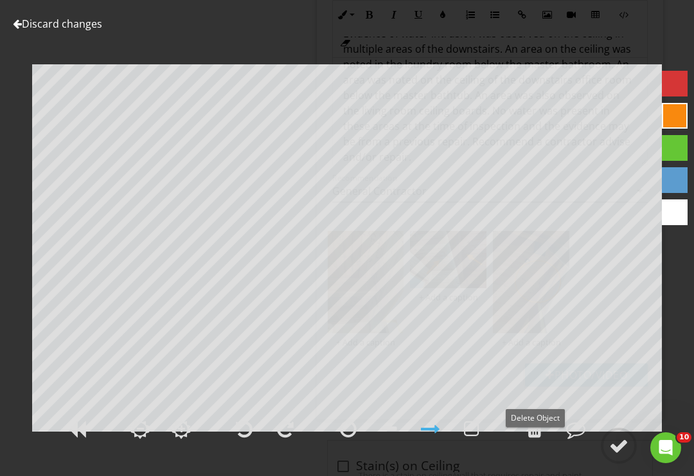
click at [538, 438] on div at bounding box center [534, 428] width 15 height 19
click at [620, 455] on div at bounding box center [618, 445] width 19 height 19
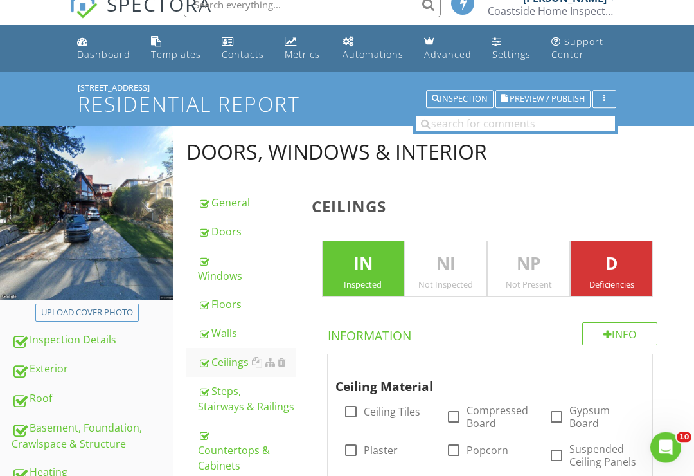
scroll to position [0, 0]
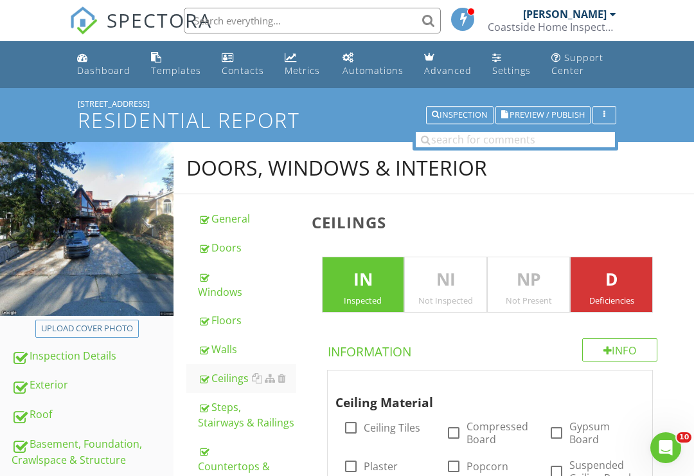
click at [559, 106] on button "Preview / Publish" at bounding box center [543, 115] width 95 height 18
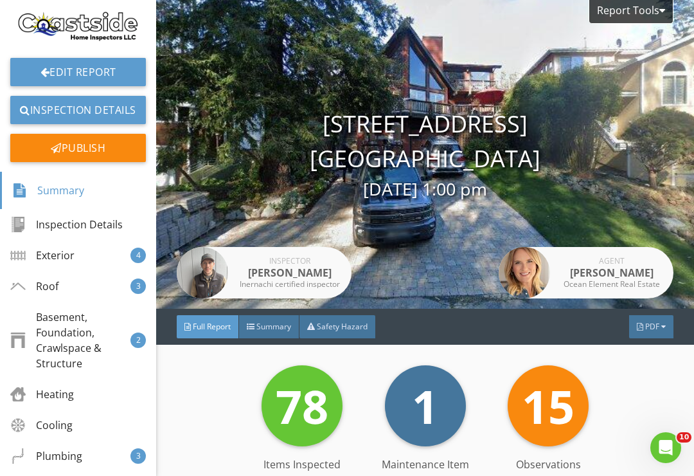
click at [49, 58] on link "Edit Report" at bounding box center [78, 72] width 136 height 28
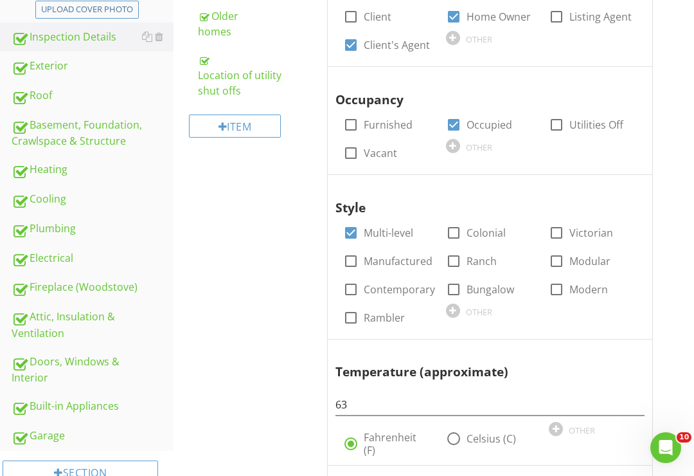
scroll to position [314, 0]
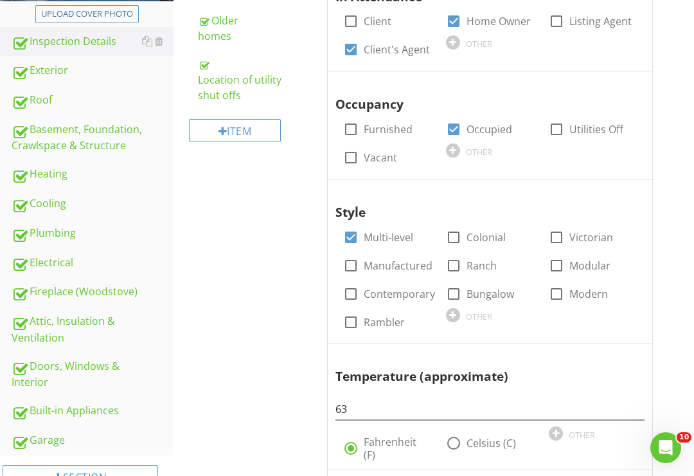
click at [35, 265] on div "Electrical" at bounding box center [93, 263] width 162 height 17
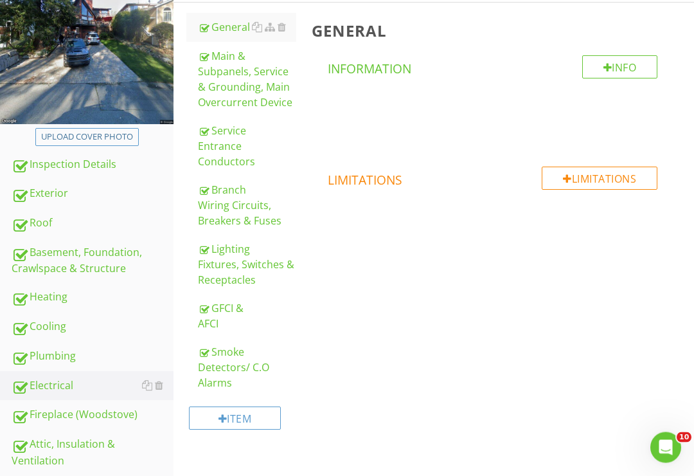
scroll to position [192, 0]
click at [222, 369] on div "Smoke Detectors/ C.O Alarms" at bounding box center [247, 366] width 98 height 46
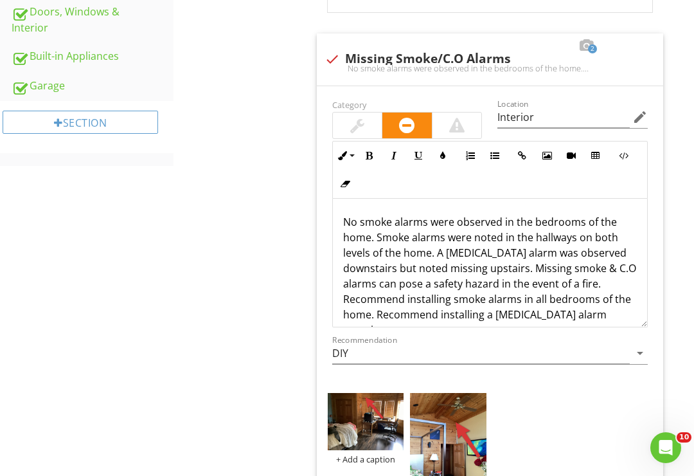
scroll to position [664, 0]
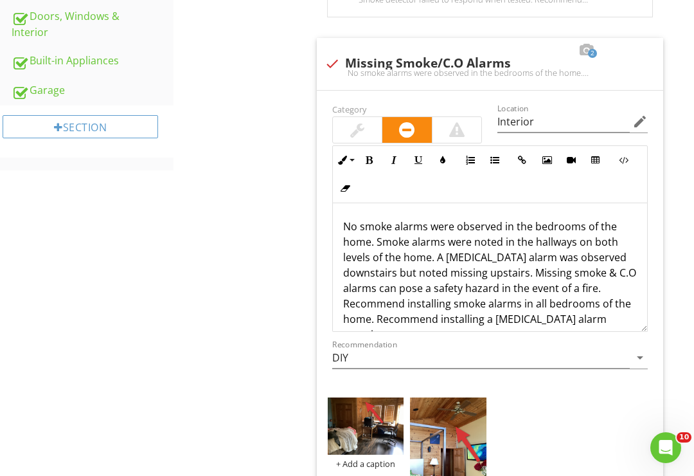
click at [459, 125] on div at bounding box center [456, 129] width 15 height 15
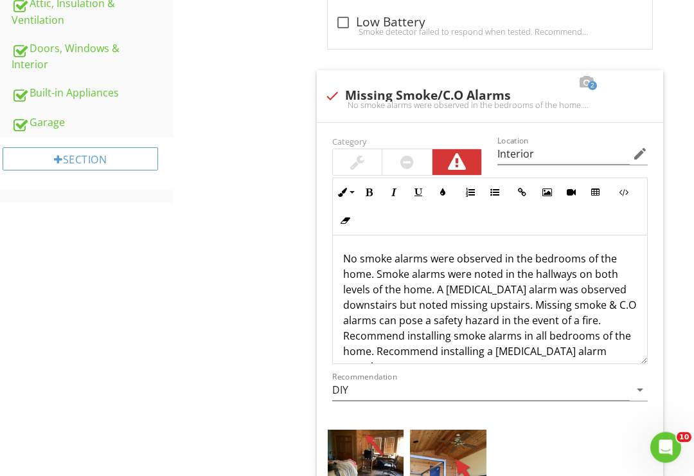
scroll to position [632, 0]
click at [525, 260] on p "No smoke alarms were observed in the bedrooms of the home. Smoke alarms were no…" at bounding box center [490, 312] width 294 height 123
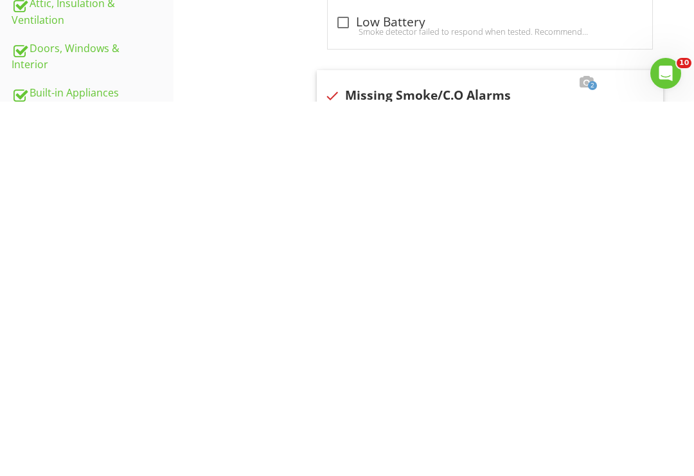
scroll to position [257, 0]
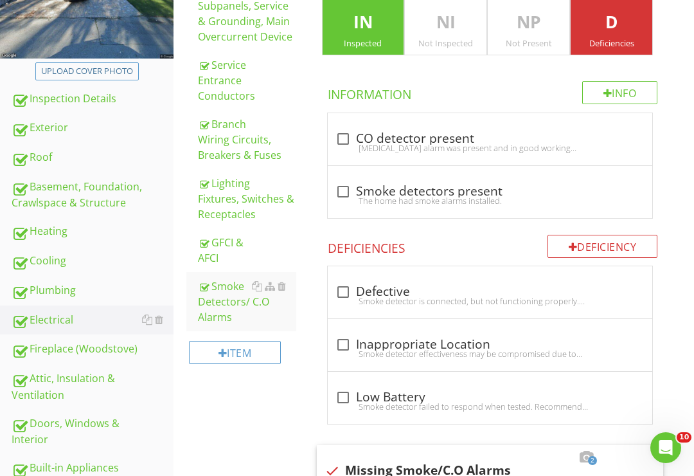
click at [79, 98] on div "Inspection Details" at bounding box center [93, 99] width 162 height 17
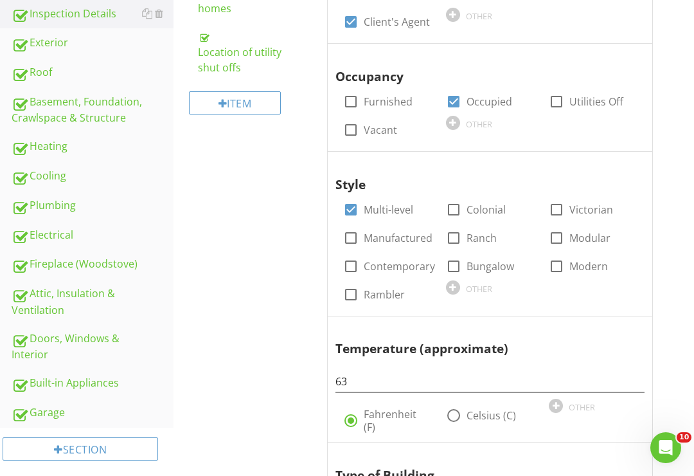
scroll to position [341, 0]
click at [36, 242] on div "Electrical" at bounding box center [93, 236] width 162 height 17
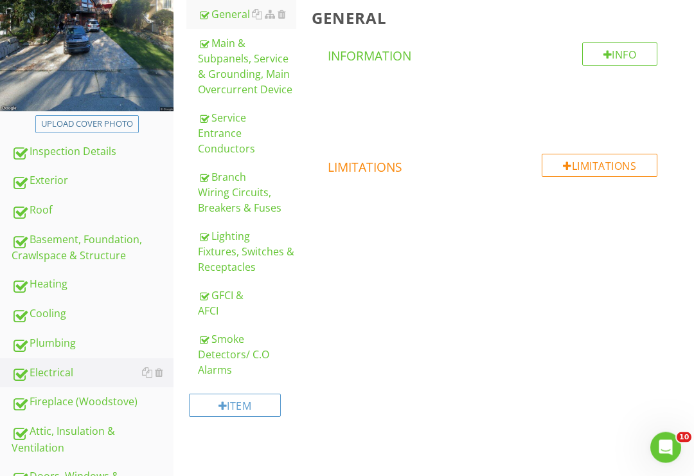
scroll to position [204, 0]
click at [217, 296] on div "GFCI & AFCI" at bounding box center [247, 303] width 98 height 31
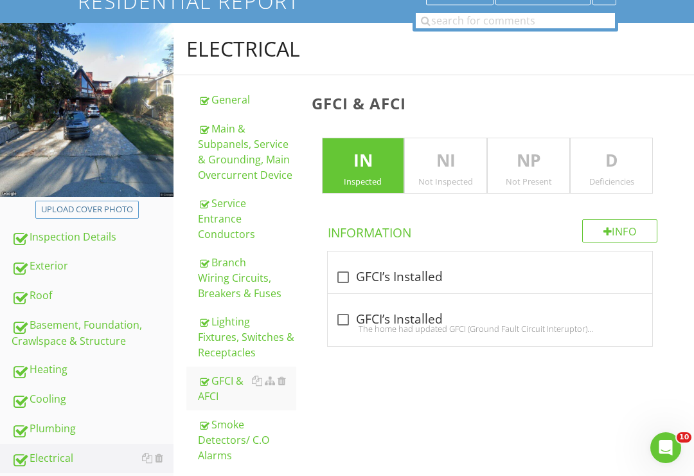
scroll to position [118, 0]
click at [424, 413] on div "Electrical General Main & Subpanels, Service & Grounding, Main Overcurrent Devi…" at bounding box center [434, 289] width 521 height 530
click at [226, 341] on div "Lighting Fixtures, Switches & Receptacles" at bounding box center [247, 337] width 98 height 46
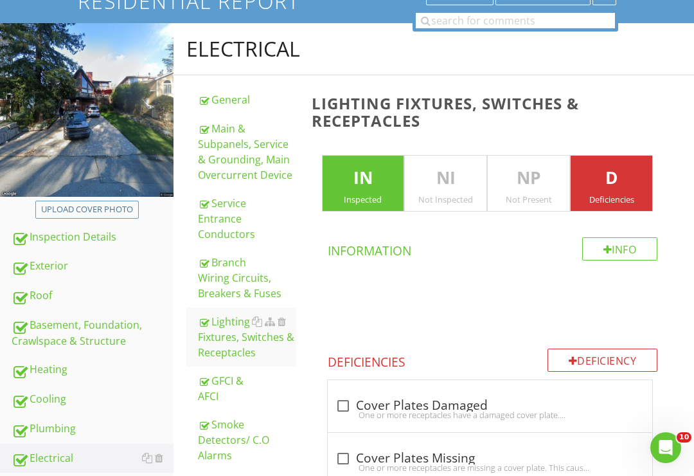
click at [221, 325] on div "Lighting Fixtures, Switches & Receptacles" at bounding box center [247, 337] width 98 height 46
click at [222, 329] on div "Lighting Fixtures, Switches & Receptacles" at bounding box center [247, 337] width 98 height 46
click at [238, 393] on div "GFCI & AFCI" at bounding box center [247, 388] width 98 height 31
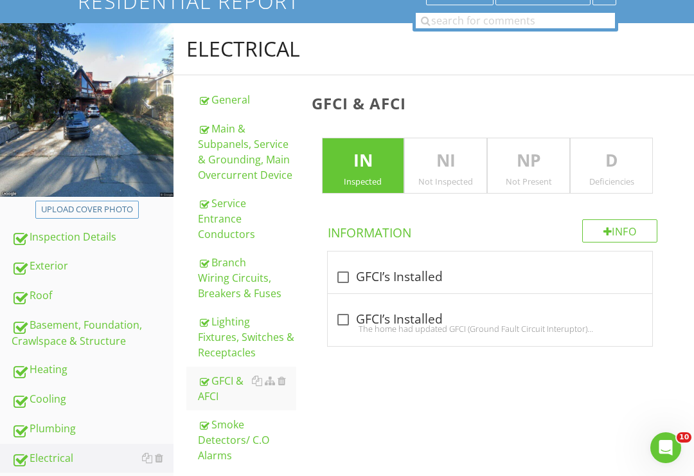
click at [69, 237] on div "Inspection Details" at bounding box center [93, 237] width 162 height 17
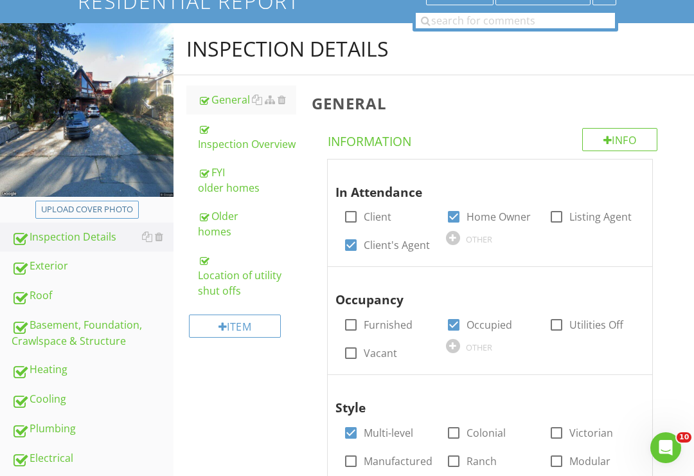
click at [55, 264] on div "Exterior" at bounding box center [93, 266] width 162 height 17
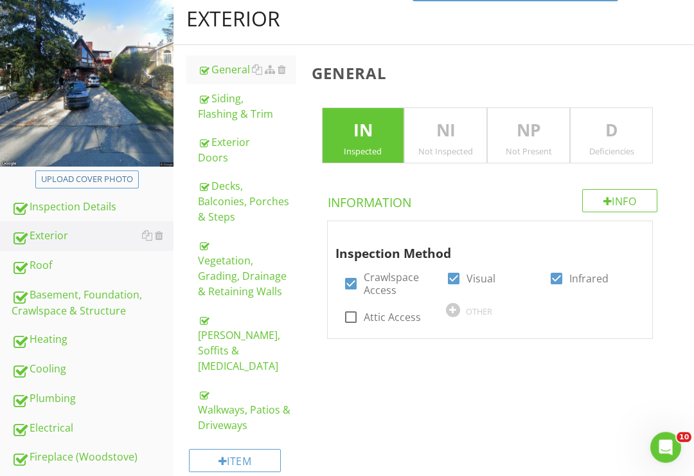
scroll to position [149, 0]
click at [230, 386] on div "Walkways, Patios & Driveways" at bounding box center [247, 409] width 98 height 46
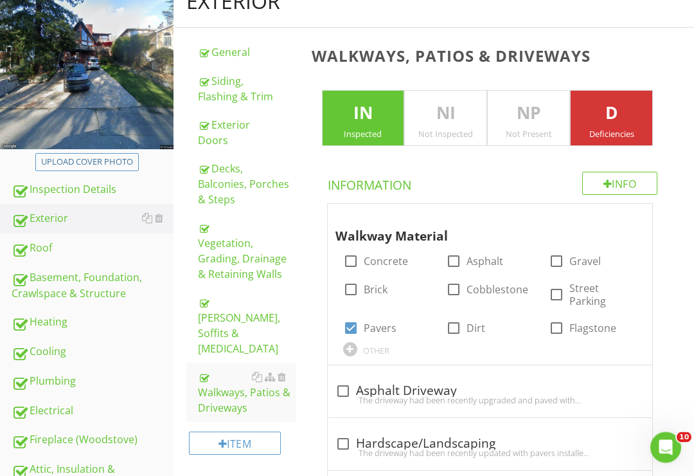
scroll to position [170, 0]
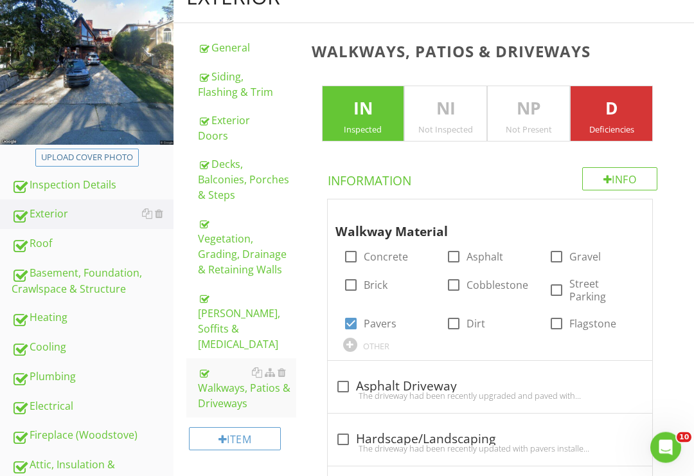
click at [578, 211] on div at bounding box center [575, 212] width 15 height 13
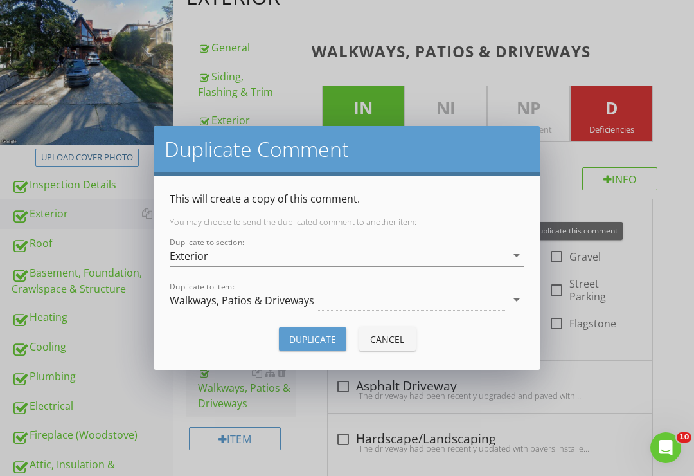
click at [337, 337] on button "Duplicate" at bounding box center [312, 338] width 67 height 23
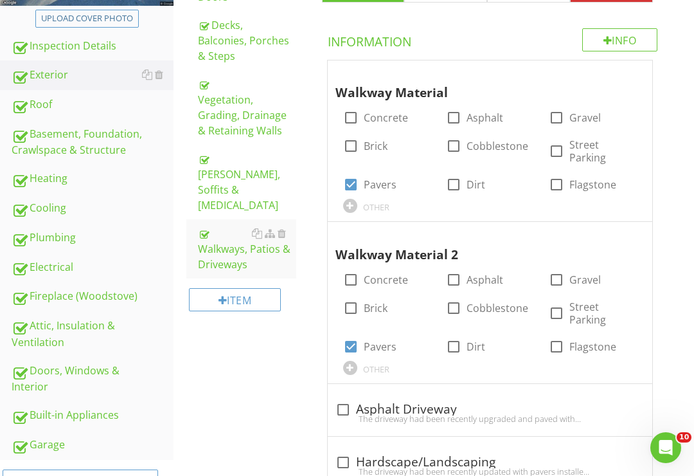
scroll to position [312, 0]
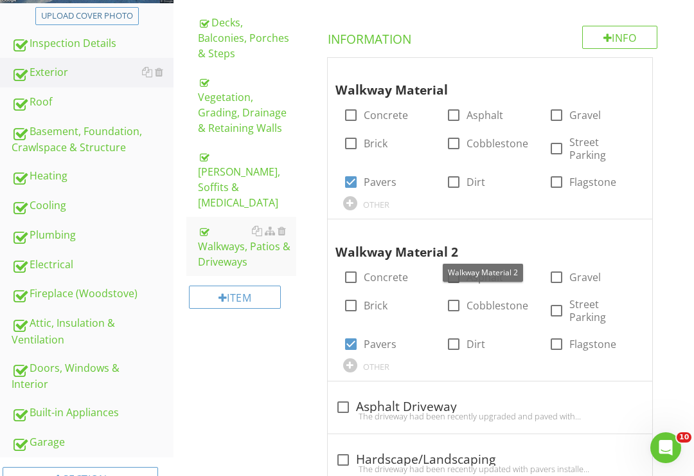
click at [509, 229] on div at bounding box center [503, 231] width 15 height 13
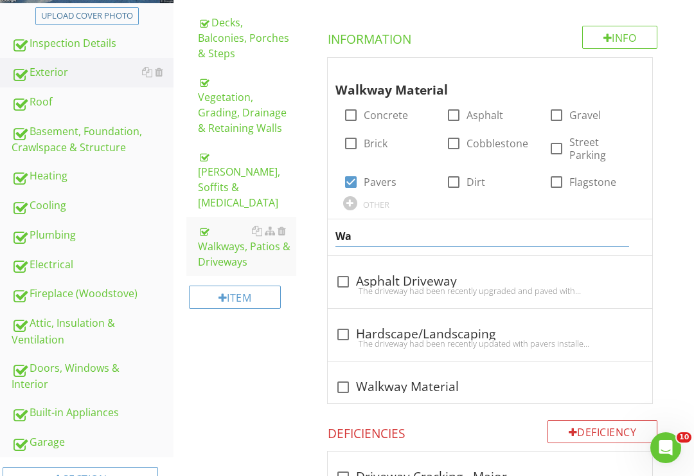
type input "W"
type input "Driveway Material"
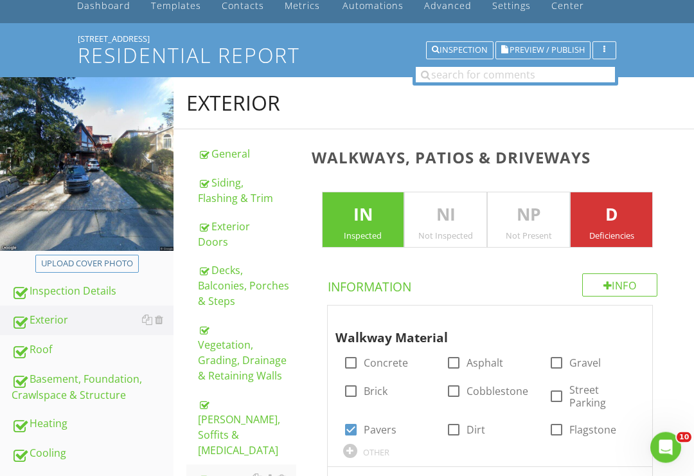
scroll to position [65, 0]
click at [100, 261] on div "Upload cover photo" at bounding box center [87, 263] width 92 height 13
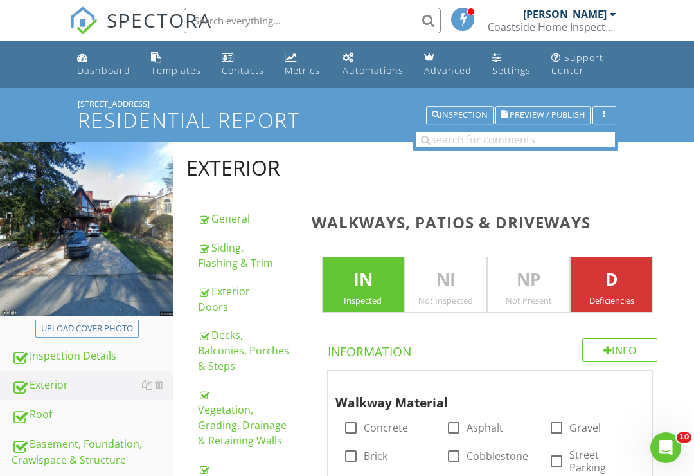
click at [548, 111] on span "Preview / Publish" at bounding box center [547, 115] width 75 height 8
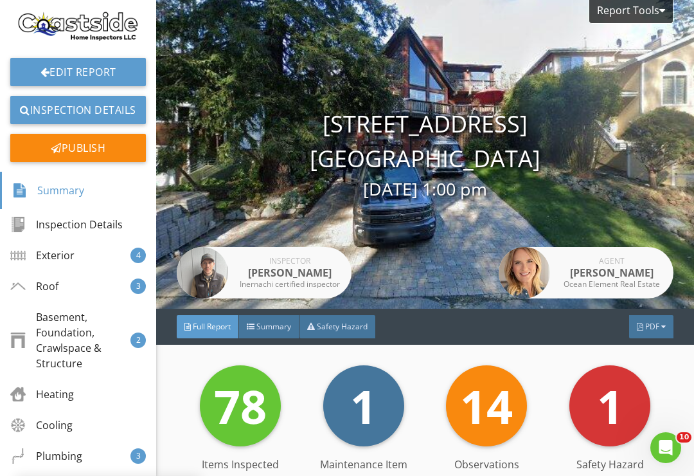
click at [44, 67] on div at bounding box center [45, 72] width 10 height 10
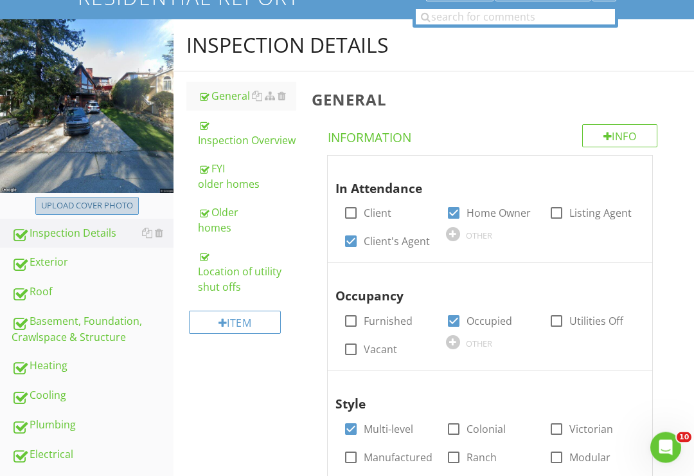
click at [62, 207] on div "Upload cover photo" at bounding box center [87, 206] width 92 height 13
type input "C:\fakepath\80A1F483-9231-4894-B28C-CC6CD3DA789B.jpeg"
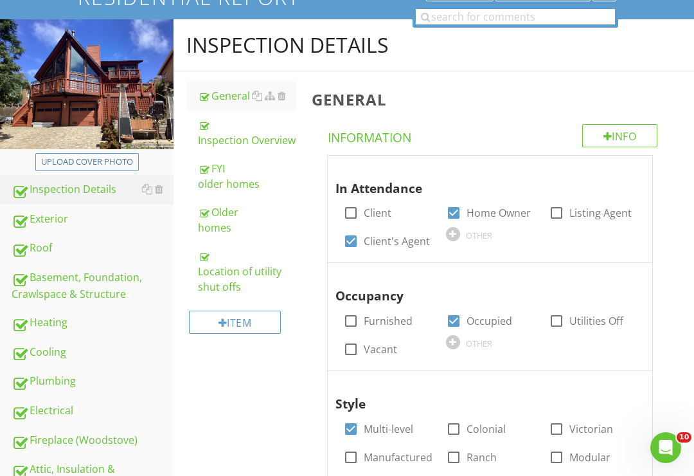
click at [227, 139] on div "Inspection Overview" at bounding box center [247, 132] width 98 height 31
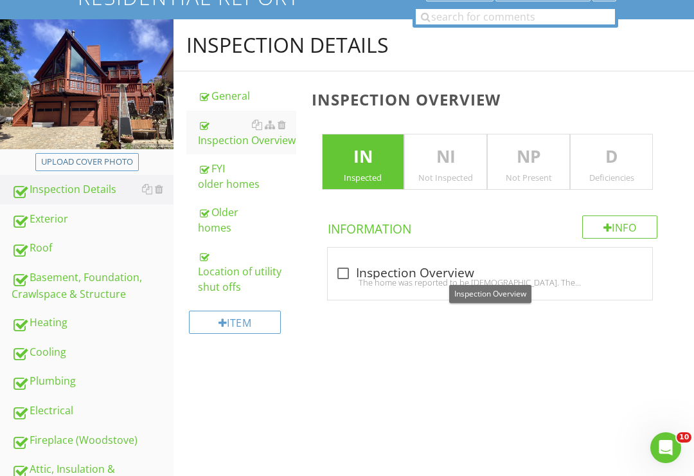
click at [346, 282] on div "The home was reported to be [DEMOGRAPHIC_DATA]. The home was occupied at the ti…" at bounding box center [491, 282] width 310 height 10
checkbox input "true"
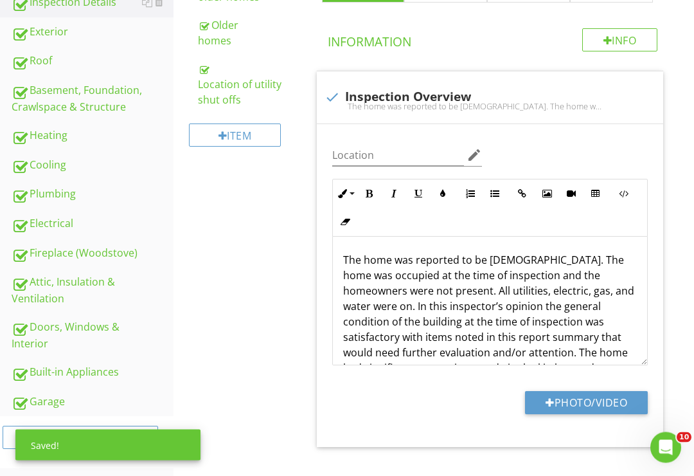
scroll to position [310, 0]
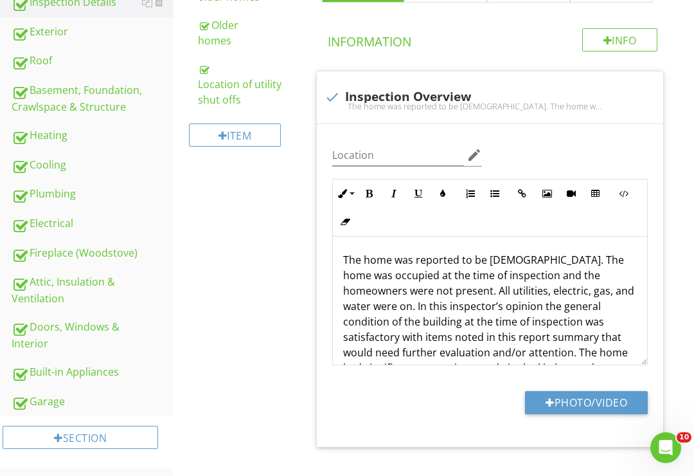
click at [503, 262] on p "The home was reported to be [DEMOGRAPHIC_DATA]. The home was occupied at the ti…" at bounding box center [490, 344] width 294 height 185
click at [386, 286] on p "The home was reported to be [DEMOGRAPHIC_DATA]. The home was occupied at the ti…" at bounding box center [490, 344] width 294 height 185
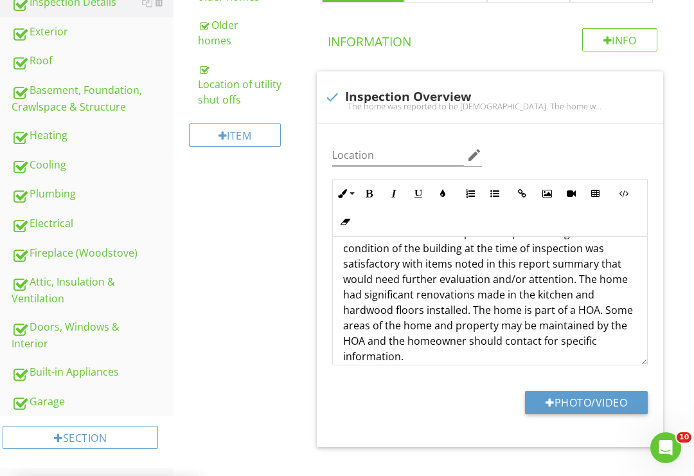
scroll to position [73, 0]
click at [521, 313] on p "The home was reported to be 35 years old. The home was occupied at the time of …" at bounding box center [490, 271] width 294 height 185
click at [520, 311] on p "The home was reported to be 35 years old. The home was occupied at the time of …" at bounding box center [490, 271] width 294 height 185
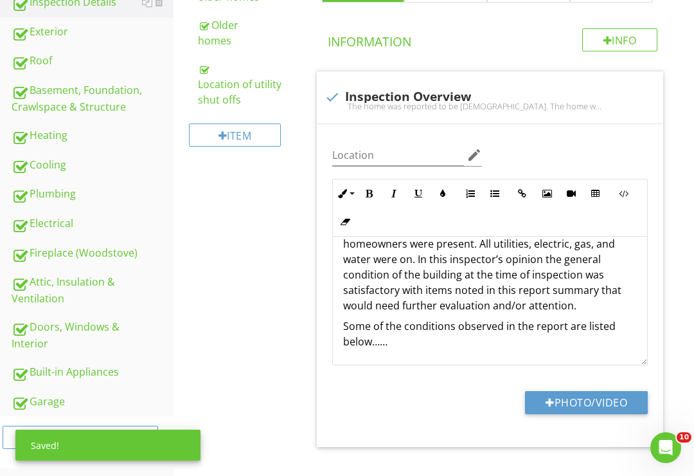
scroll to position [49, 0]
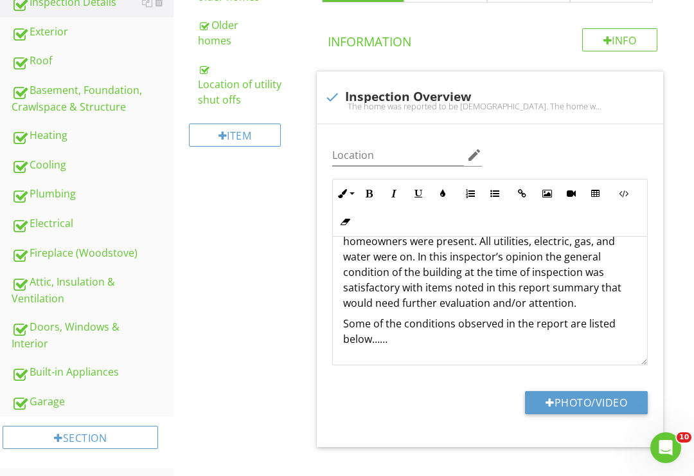
click at [496, 189] on icon "button" at bounding box center [494, 193] width 9 height 9
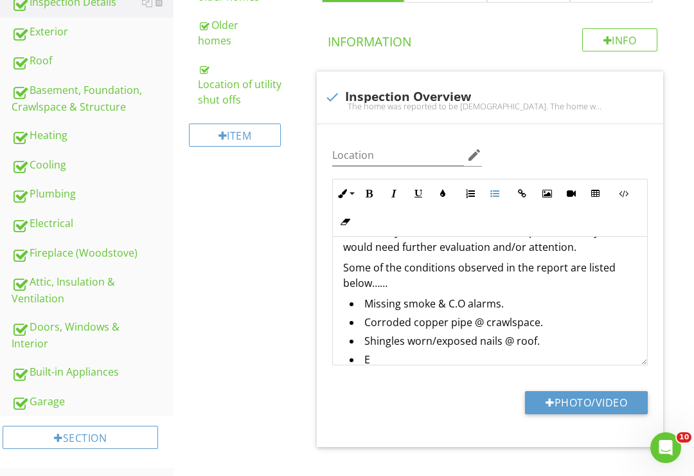
scroll to position [107, 0]
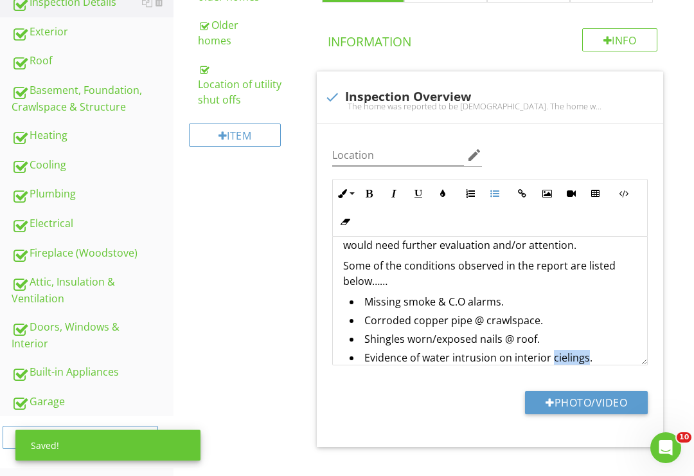
click at [562, 356] on li "Evidence of water intrusion on interior cielings." at bounding box center [494, 359] width 288 height 19
click at [611, 361] on li "Evidence of water intrusion on interior ceilings." at bounding box center [494, 359] width 288 height 19
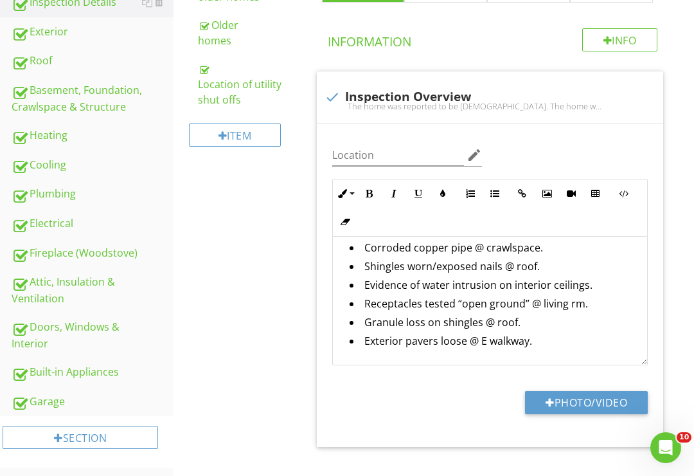
scroll to position [185, 0]
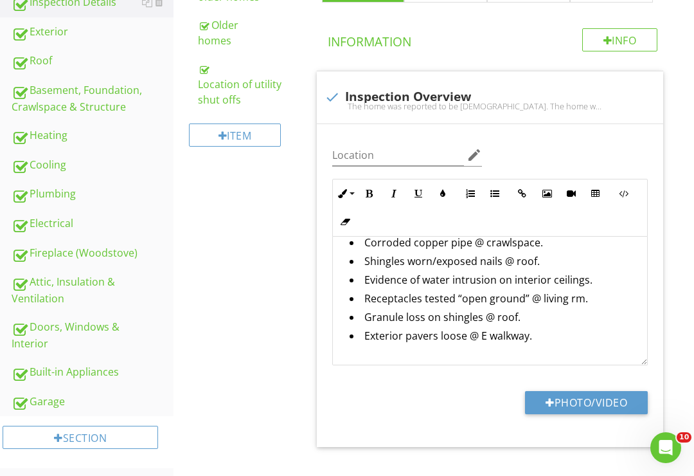
click at [584, 395] on button "Photo/Video" at bounding box center [586, 402] width 123 height 23
type input "C:\fakepath\44AC5849-5215-4C0C-A9E6-02A3C1CB2E91.jpeg"
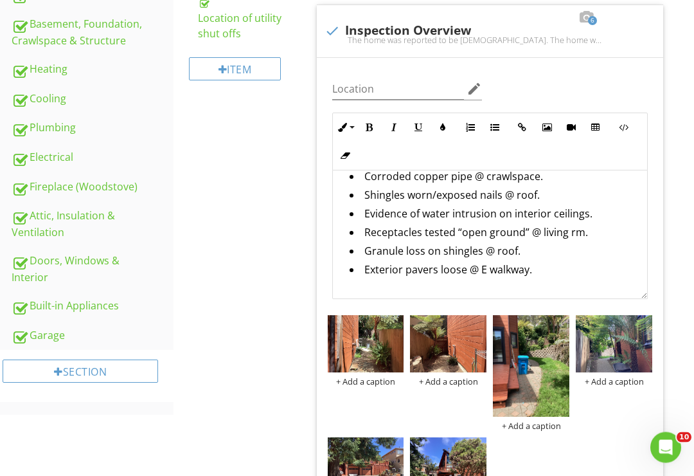
scroll to position [393, 0]
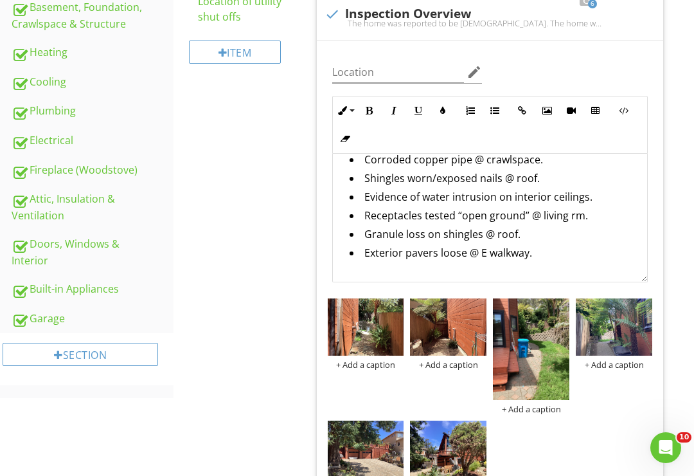
click at [0, 0] on div at bounding box center [0, 0] width 0 height 0
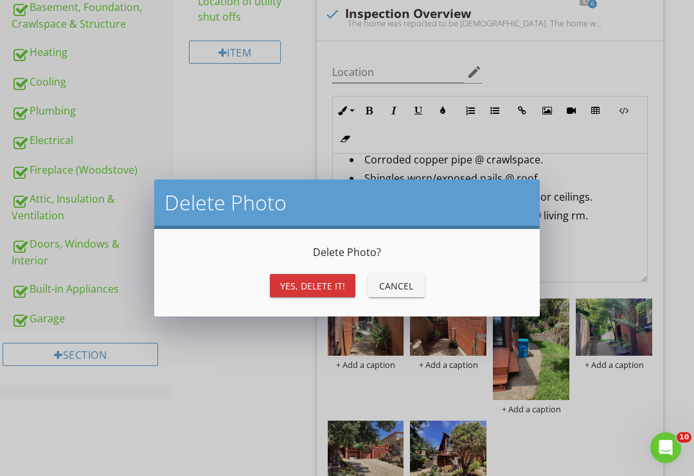
click at [314, 287] on div "Yes, Delete it!" at bounding box center [312, 285] width 65 height 13
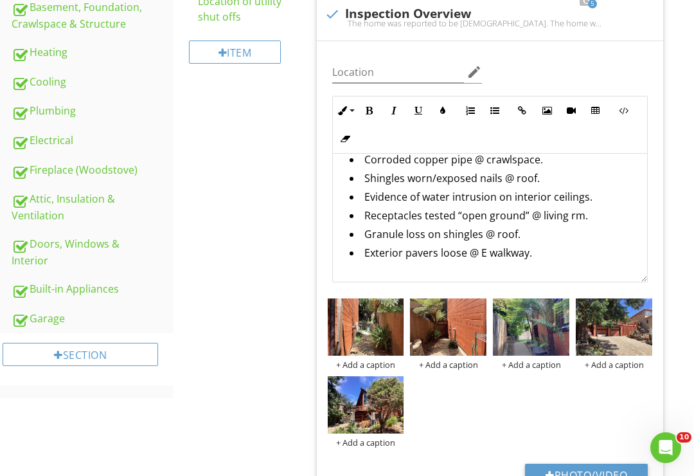
click at [0, 0] on div at bounding box center [0, 0] width 0 height 0
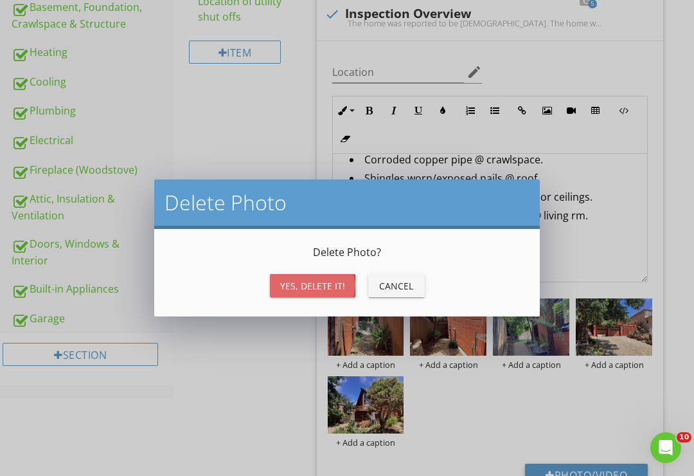
click at [328, 280] on div "Yes, Delete it!" at bounding box center [312, 285] width 65 height 13
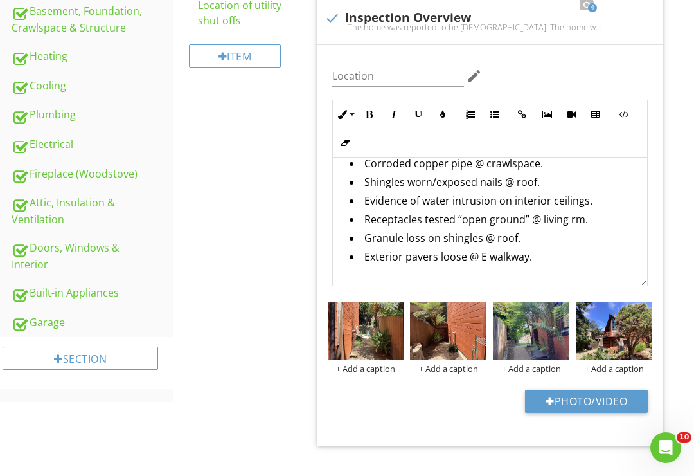
click at [531, 341] on img at bounding box center [531, 330] width 76 height 57
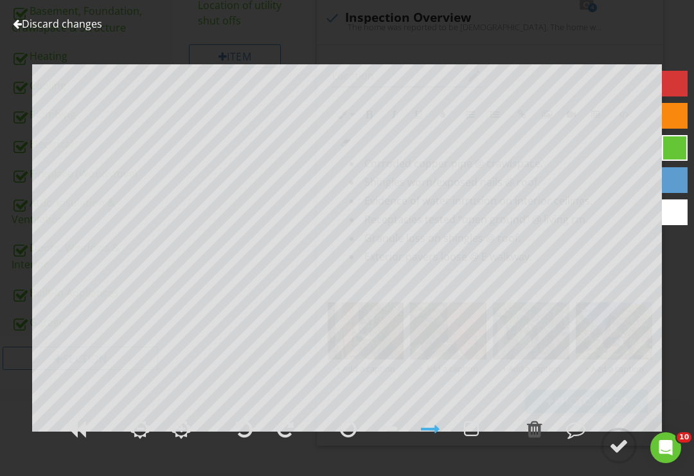
click at [622, 455] on div at bounding box center [618, 445] width 19 height 19
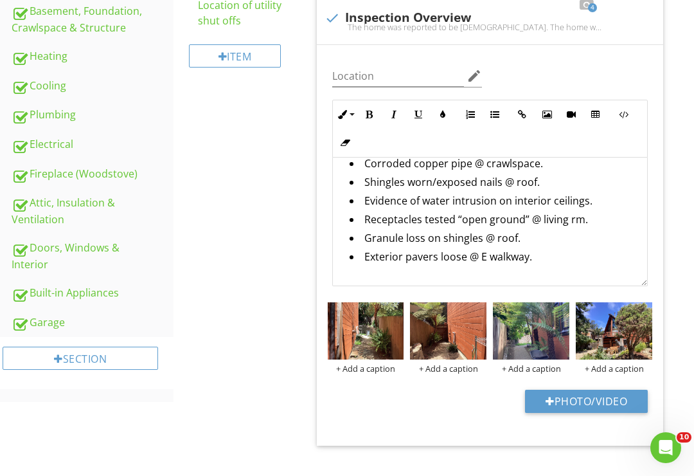
click at [445, 329] on img at bounding box center [448, 330] width 76 height 57
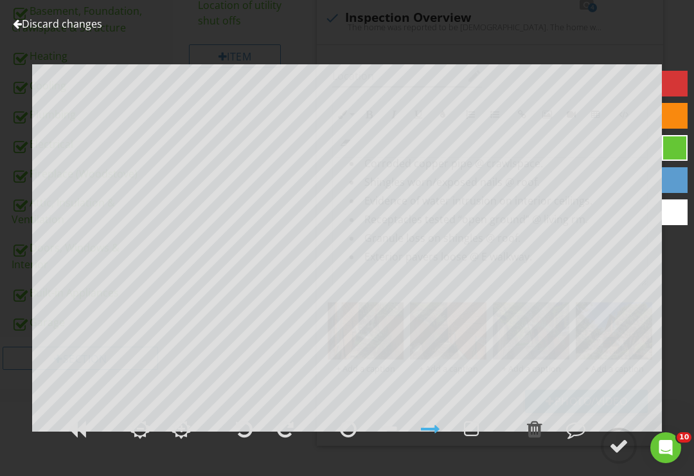
click at [618, 455] on div at bounding box center [618, 445] width 19 height 19
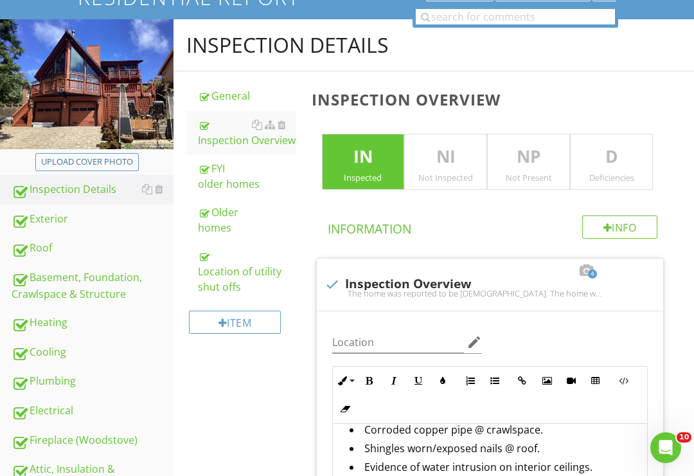
scroll to position [121, 0]
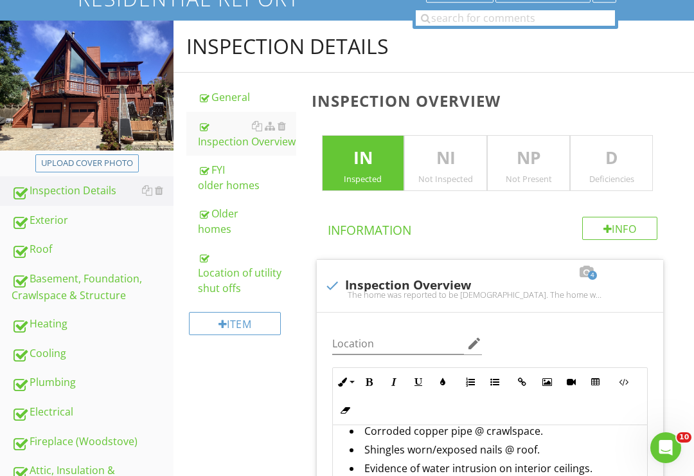
click at [40, 220] on div "Exterior" at bounding box center [93, 220] width 162 height 17
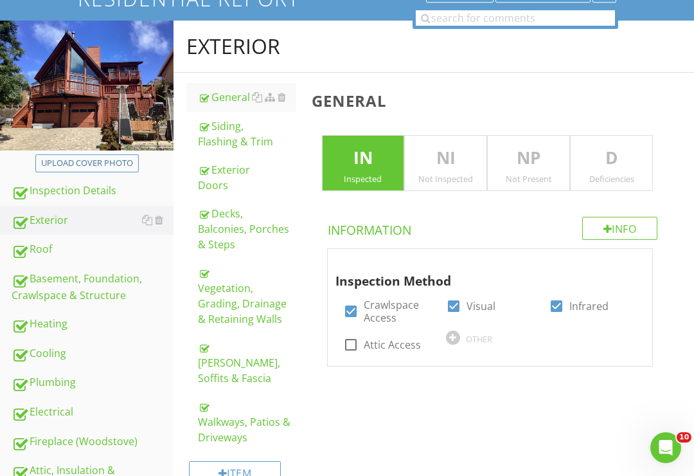
click at [233, 417] on div "Walkways, Patios & Driveways" at bounding box center [247, 422] width 98 height 46
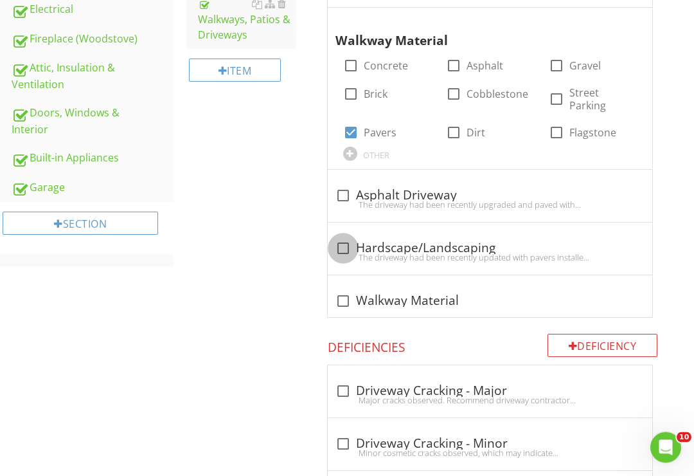
scroll to position [524, 0]
click at [343, 245] on div at bounding box center [343, 248] width 22 height 22
checkbox input "true"
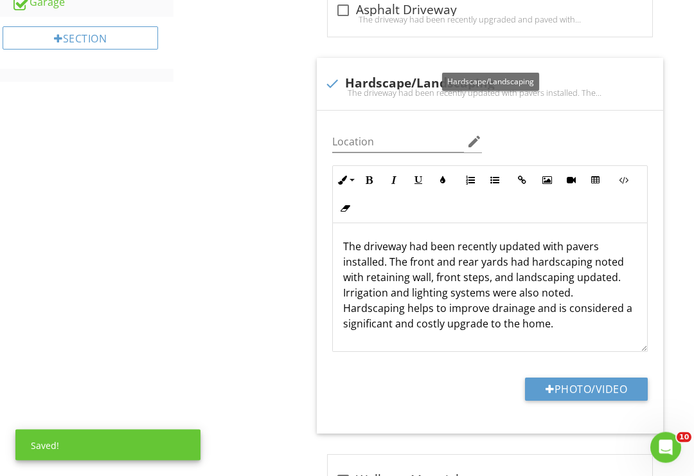
scroll to position [715, 0]
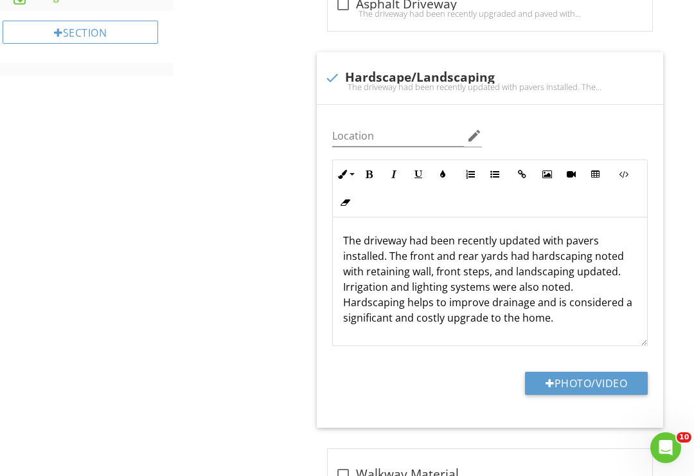
click at [492, 262] on p "The driveway had been recently updated with pavers installed. The front and rea…" at bounding box center [490, 279] width 294 height 93
click at [483, 269] on p "The driveway had been recently updated with pavers installed. The front and rea…" at bounding box center [490, 279] width 294 height 93
click at [570, 280] on p "The driveway had been recently updated with pavers installed. The front and rea…" at bounding box center [490, 279] width 294 height 93
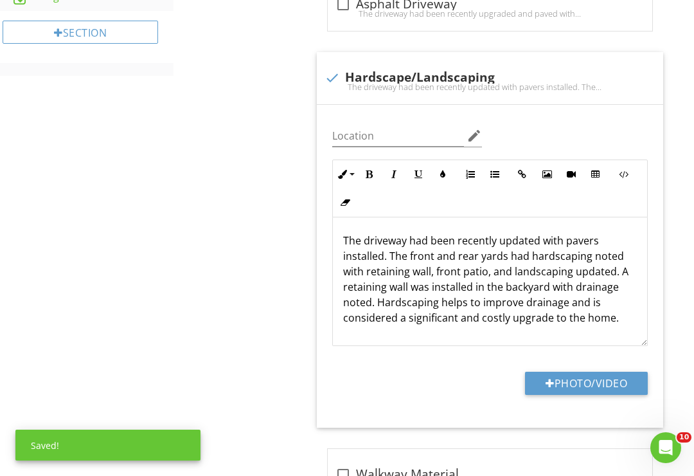
click at [582, 379] on button "Photo/Video" at bounding box center [586, 383] width 123 height 23
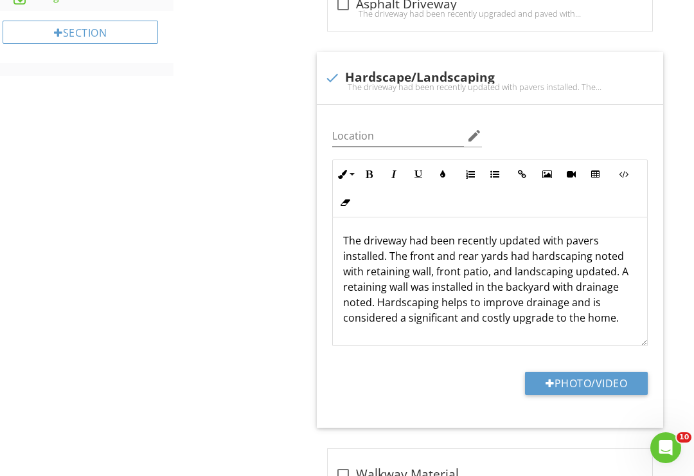
type input "C:\fakepath\3A303703-E5F2-4E77-BE0B-B8EA28B514DF.jpeg"
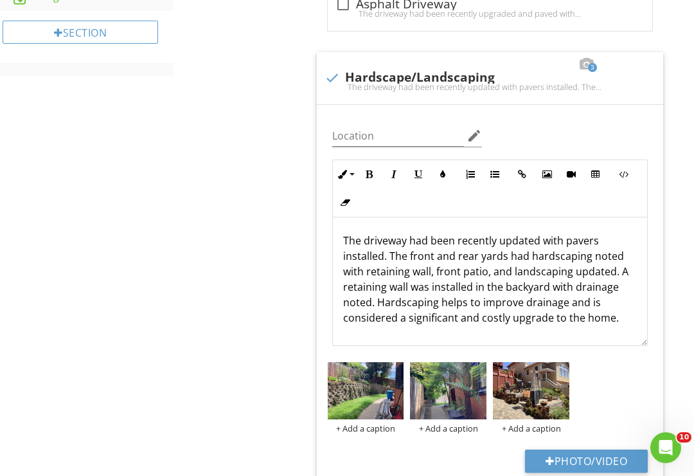
click at [534, 393] on img at bounding box center [531, 390] width 76 height 57
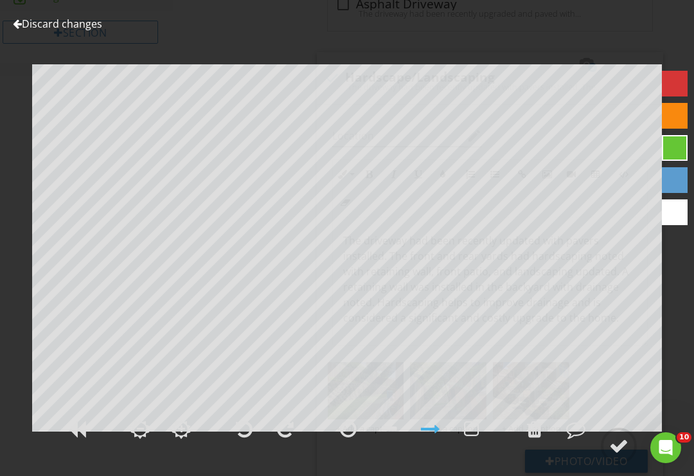
click at [620, 455] on div at bounding box center [618, 445] width 19 height 19
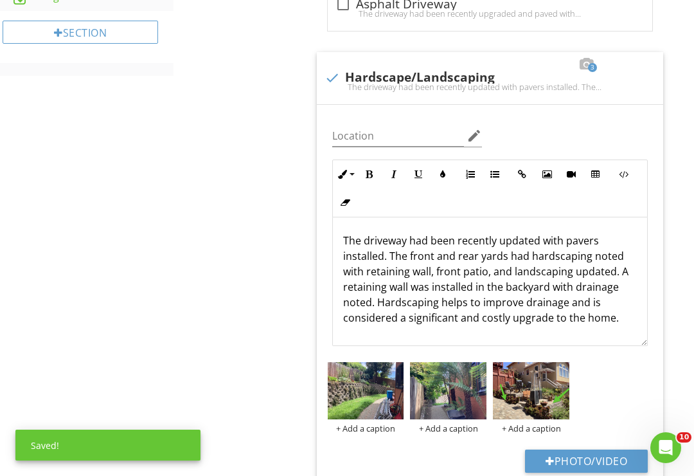
click at [462, 384] on img at bounding box center [448, 390] width 76 height 57
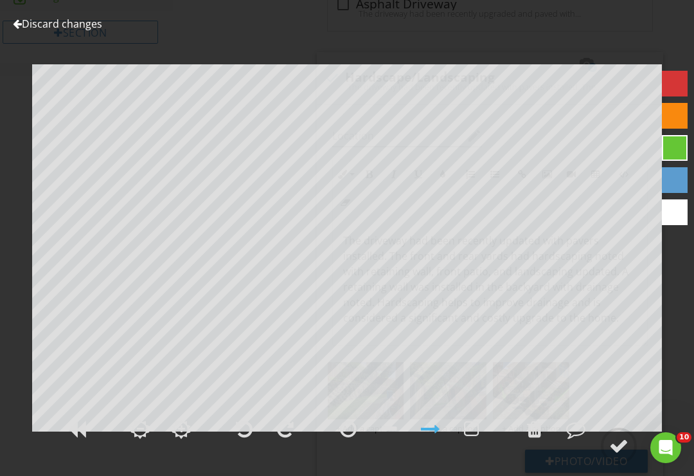
click at [615, 455] on div at bounding box center [618, 445] width 19 height 19
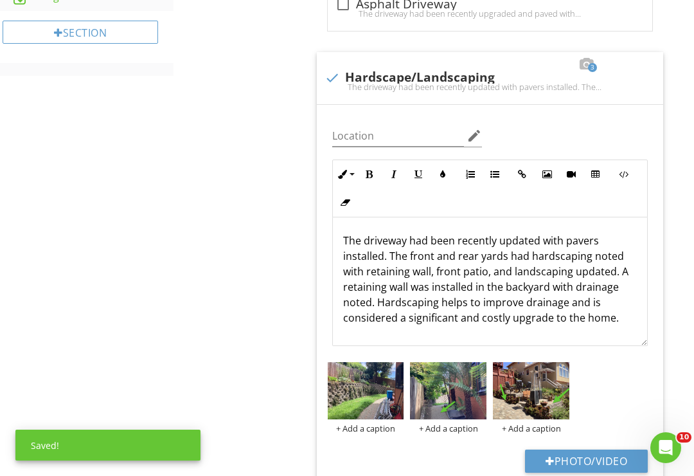
click at [376, 391] on img at bounding box center [366, 390] width 76 height 57
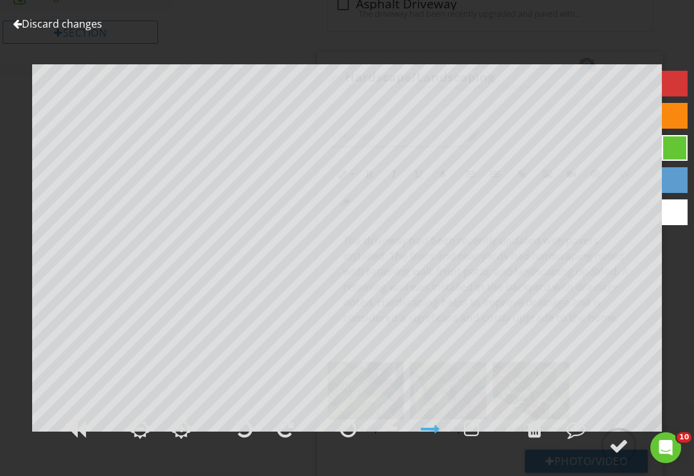
click at [622, 455] on div at bounding box center [618, 445] width 19 height 19
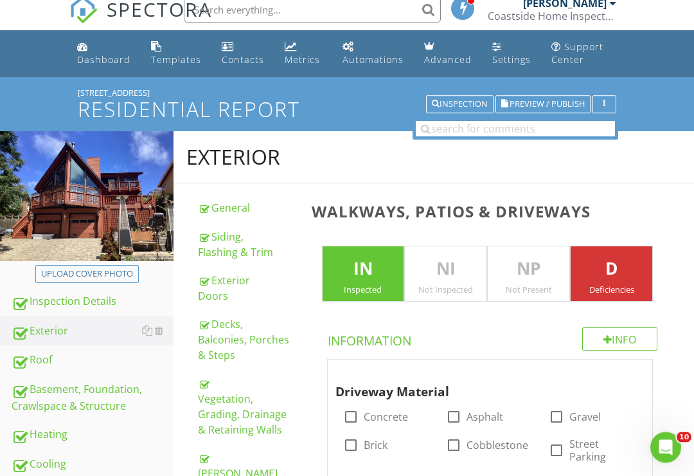
scroll to position [11, 0]
click at [63, 291] on link "Inspection Details" at bounding box center [93, 302] width 162 height 30
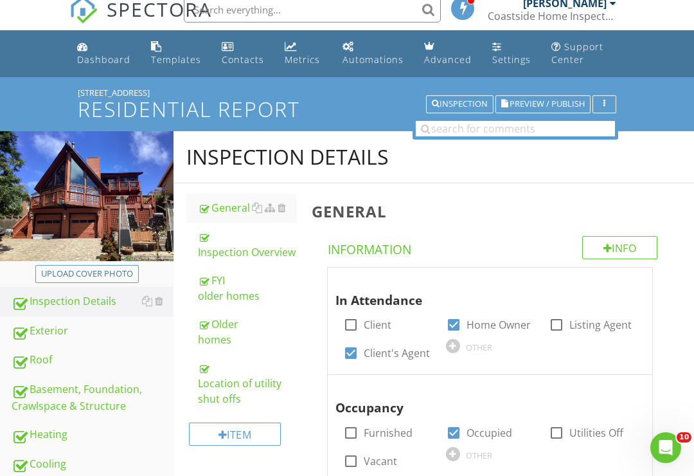
click at [226, 252] on div "Inspection Overview" at bounding box center [247, 244] width 98 height 31
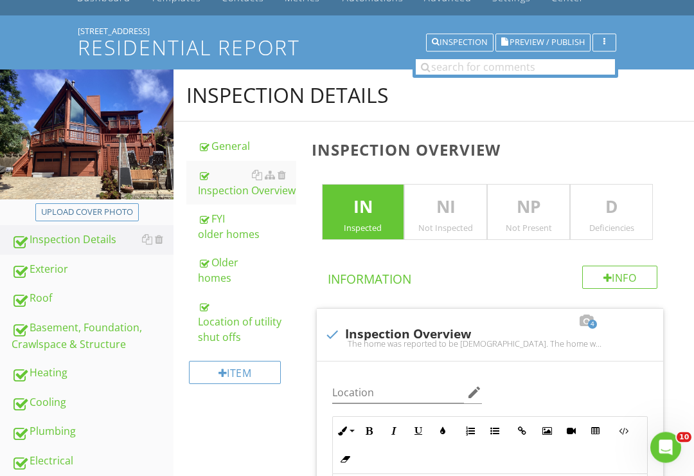
scroll to position [64, 0]
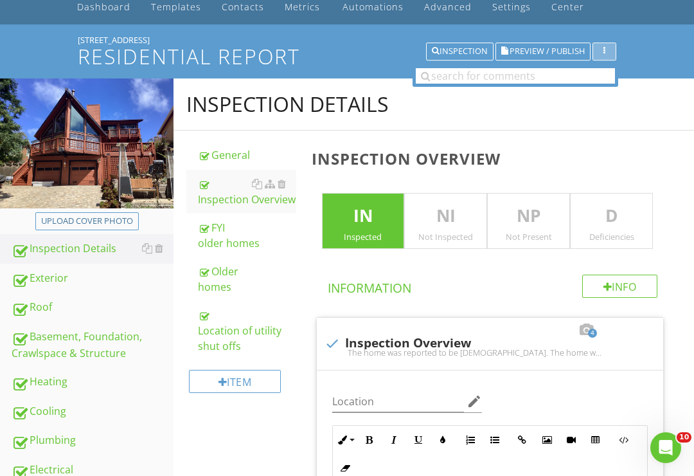
click at [610, 51] on div "button" at bounding box center [604, 51] width 12 height 9
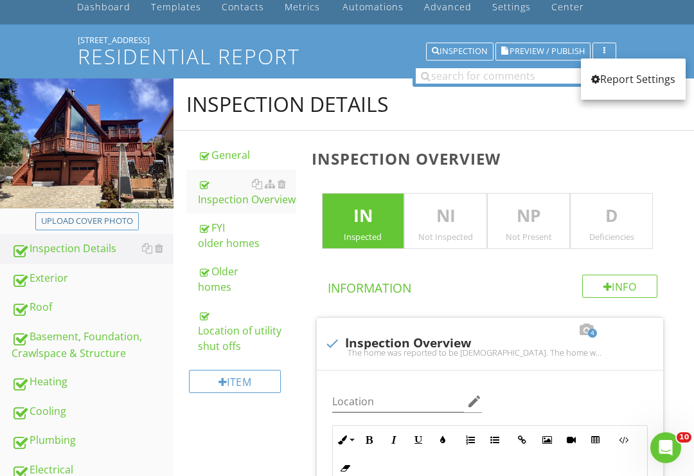
click at [651, 80] on div "Report Settings" at bounding box center [633, 78] width 84 height 15
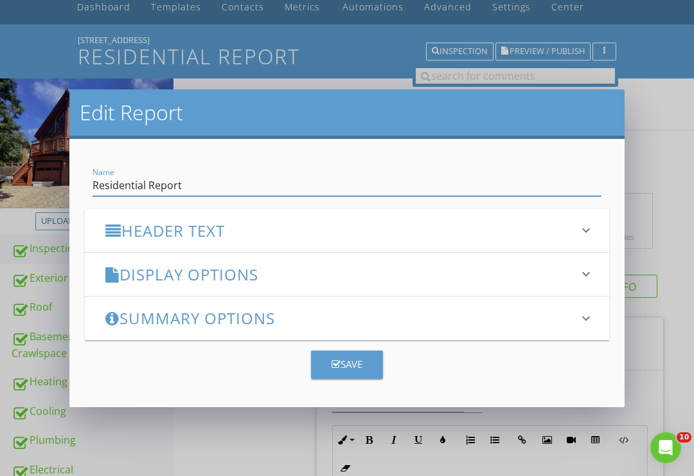
click at [381, 276] on h3 "Display Options" at bounding box center [339, 273] width 468 height 17
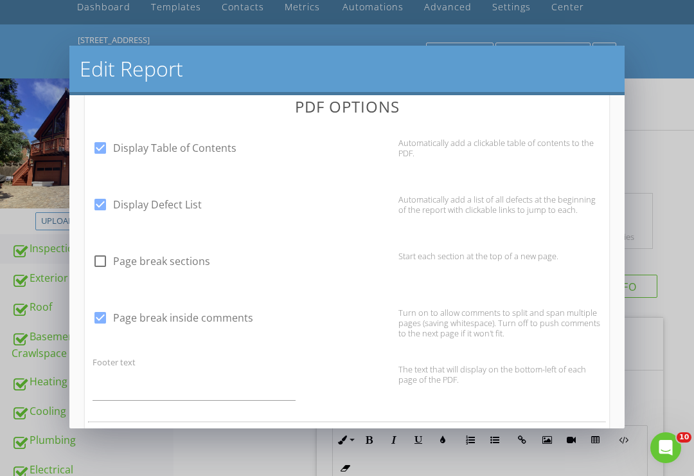
scroll to position [573, 0]
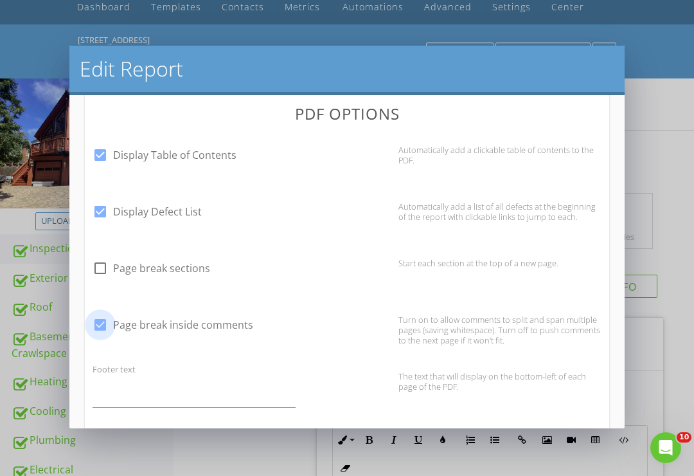
click at [96, 325] on div at bounding box center [100, 325] width 22 height 22
checkbox input "false"
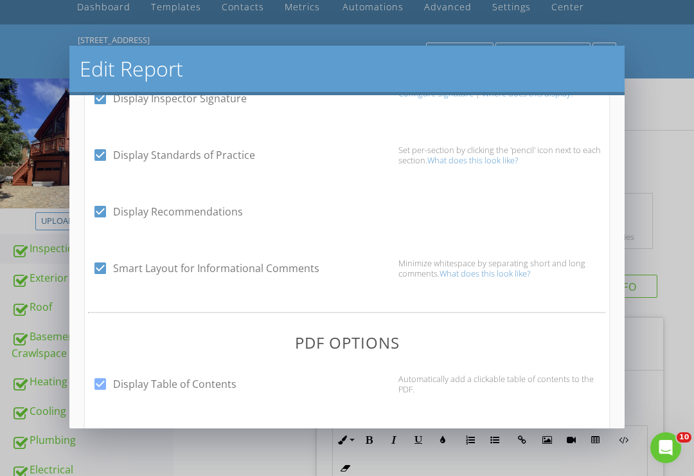
scroll to position [336, 0]
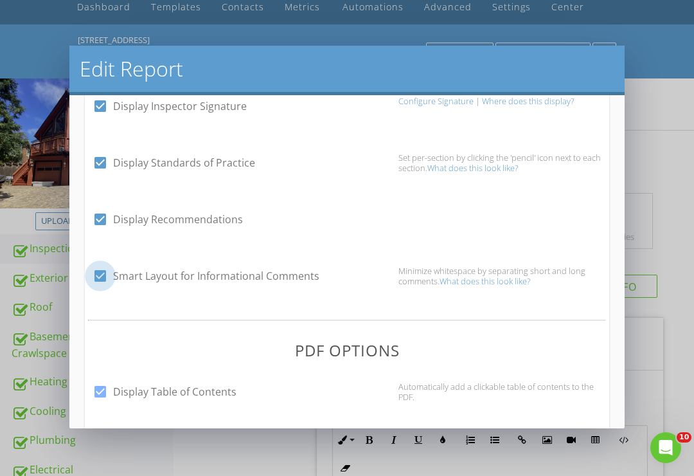
click at [96, 276] on div at bounding box center [100, 276] width 22 height 22
checkbox input "false"
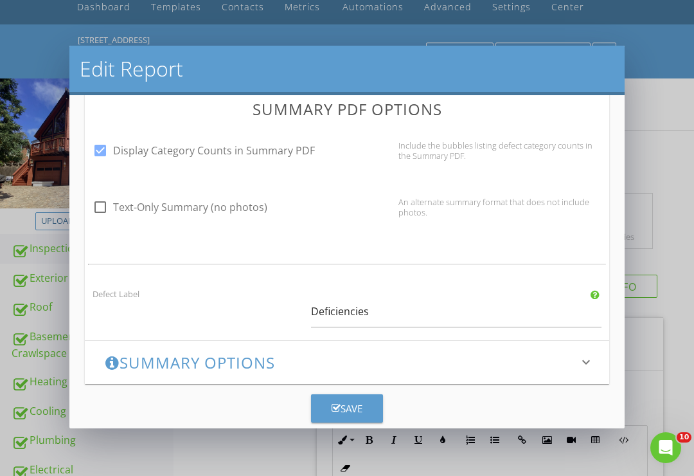
click at [361, 406] on div "Save" at bounding box center [347, 408] width 31 height 15
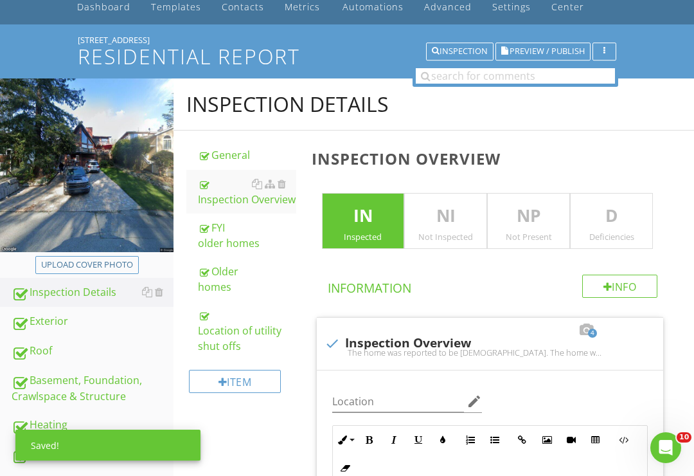
click at [71, 264] on div "Upload cover photo" at bounding box center [87, 264] width 92 height 13
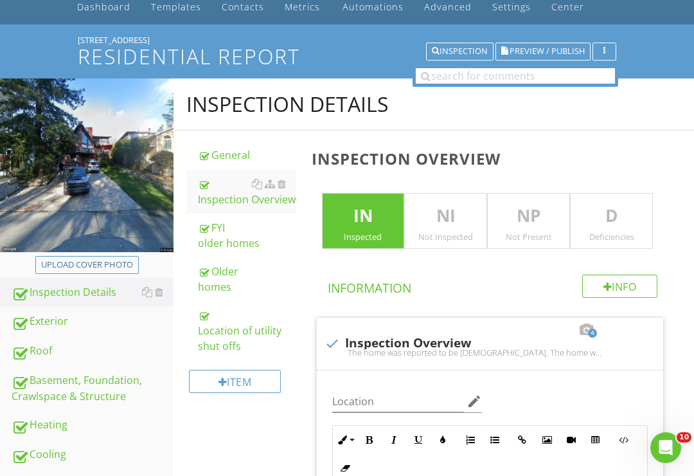
type input "C:\fakepath\9E35926E-E09A-45A9-AF49-25FB8653B939.jpeg"
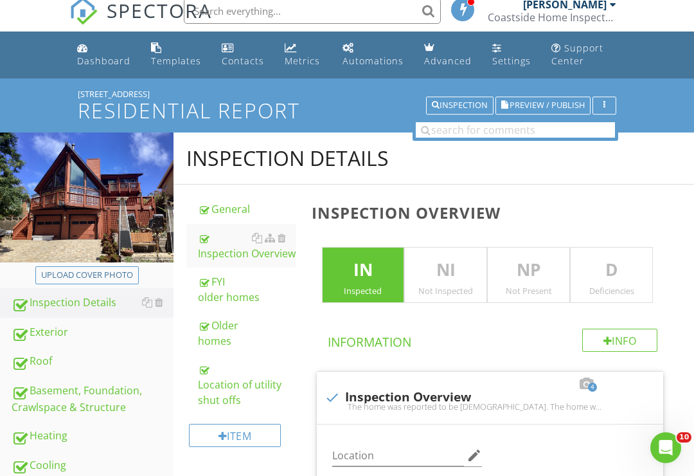
scroll to position [9, 0]
click at [545, 104] on span "Preview / Publish" at bounding box center [547, 106] width 75 height 8
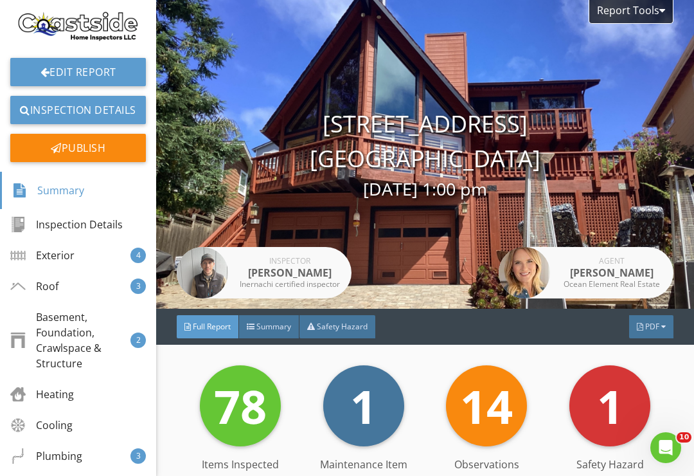
click at [654, 325] on span "PDF" at bounding box center [652, 326] width 14 height 11
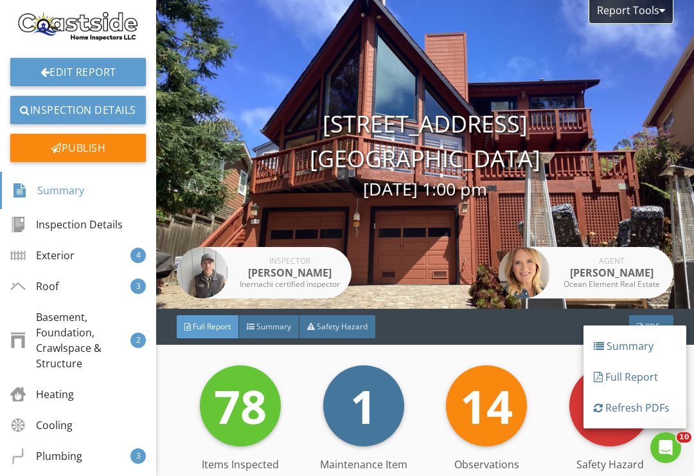
click at [651, 380] on div "Full Report" at bounding box center [635, 376] width 82 height 15
